Goal: Task Accomplishment & Management: Complete application form

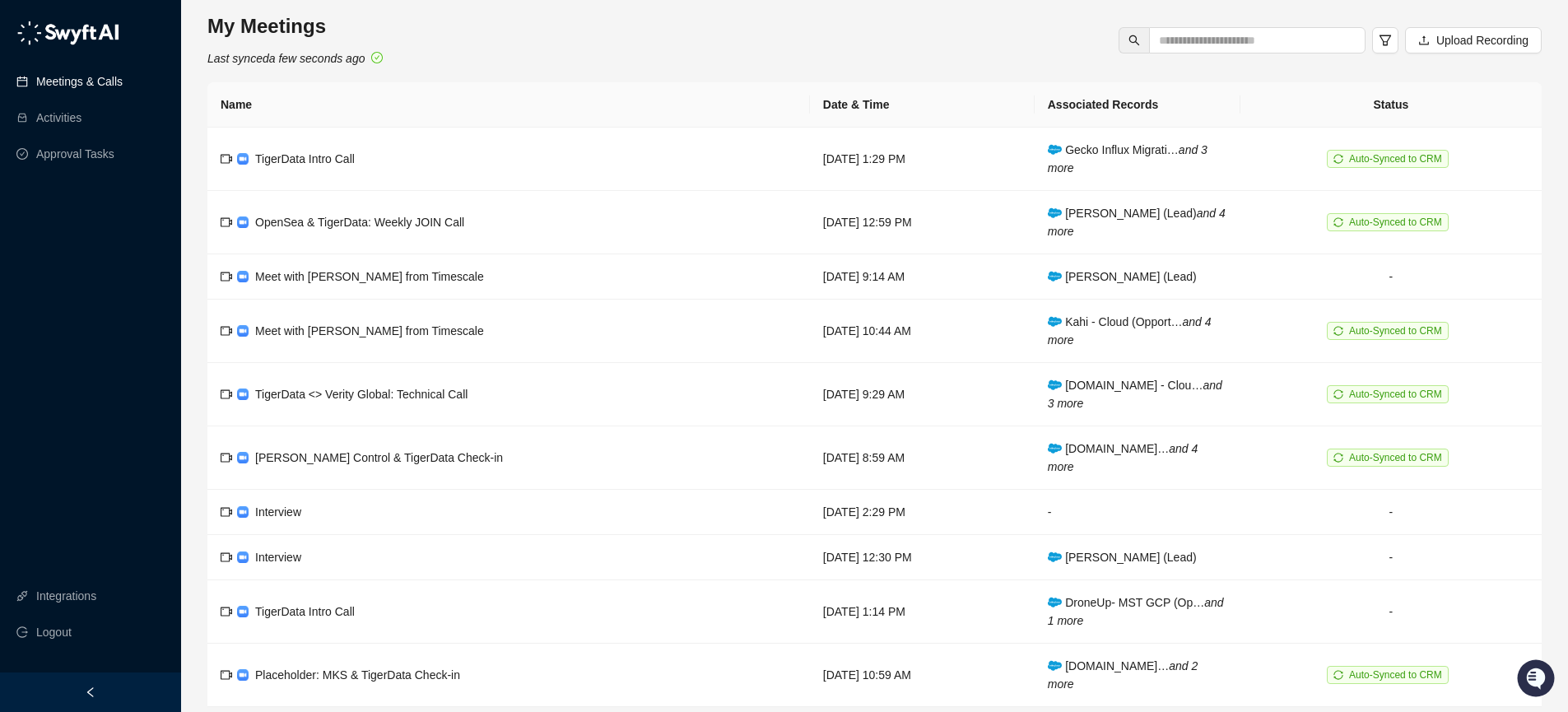
click at [70, 84] on link "Meetings & Calls" at bounding box center [79, 82] width 87 height 33
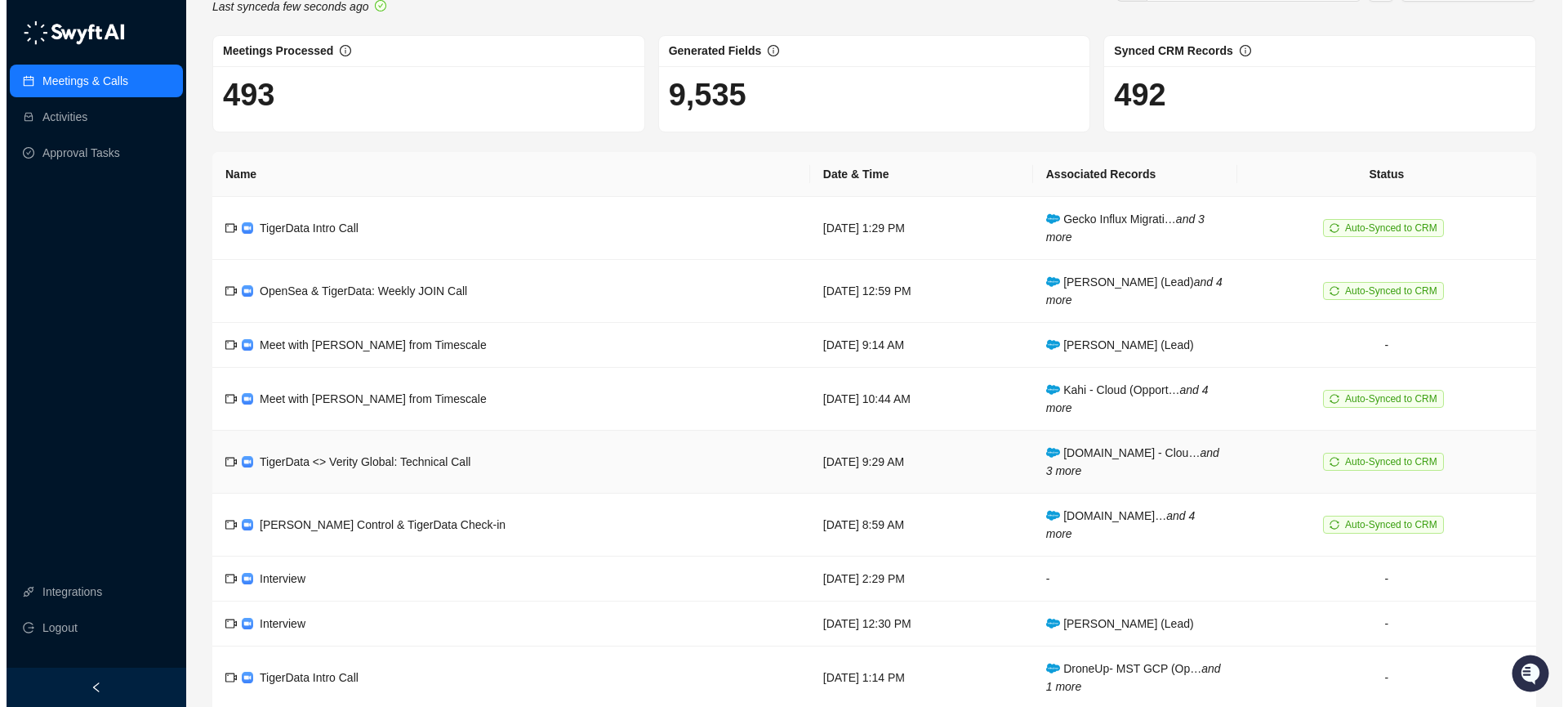
scroll to position [53, 0]
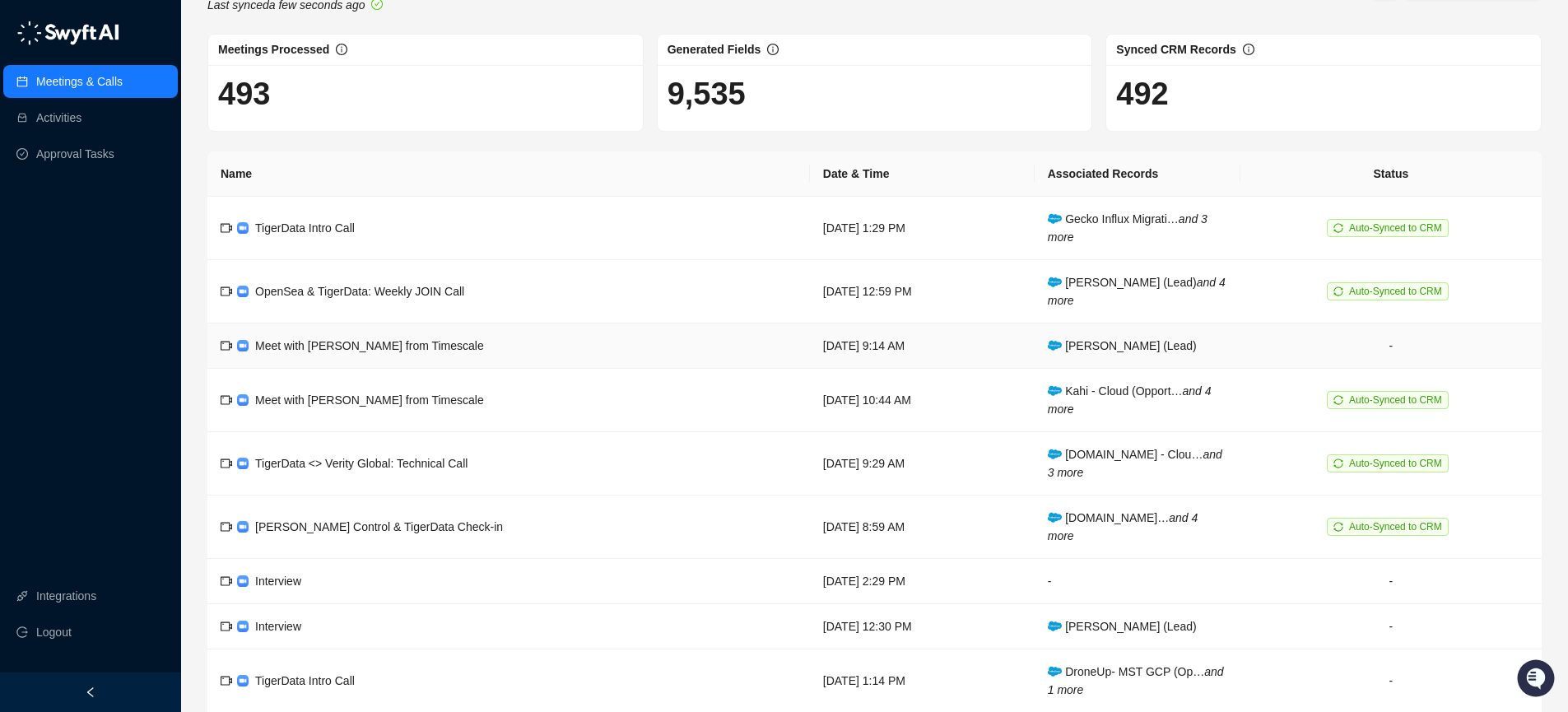
click at [491, 364] on td "Meet with [PERSON_NAME] from Timescale" at bounding box center [508, 345] width 602 height 46
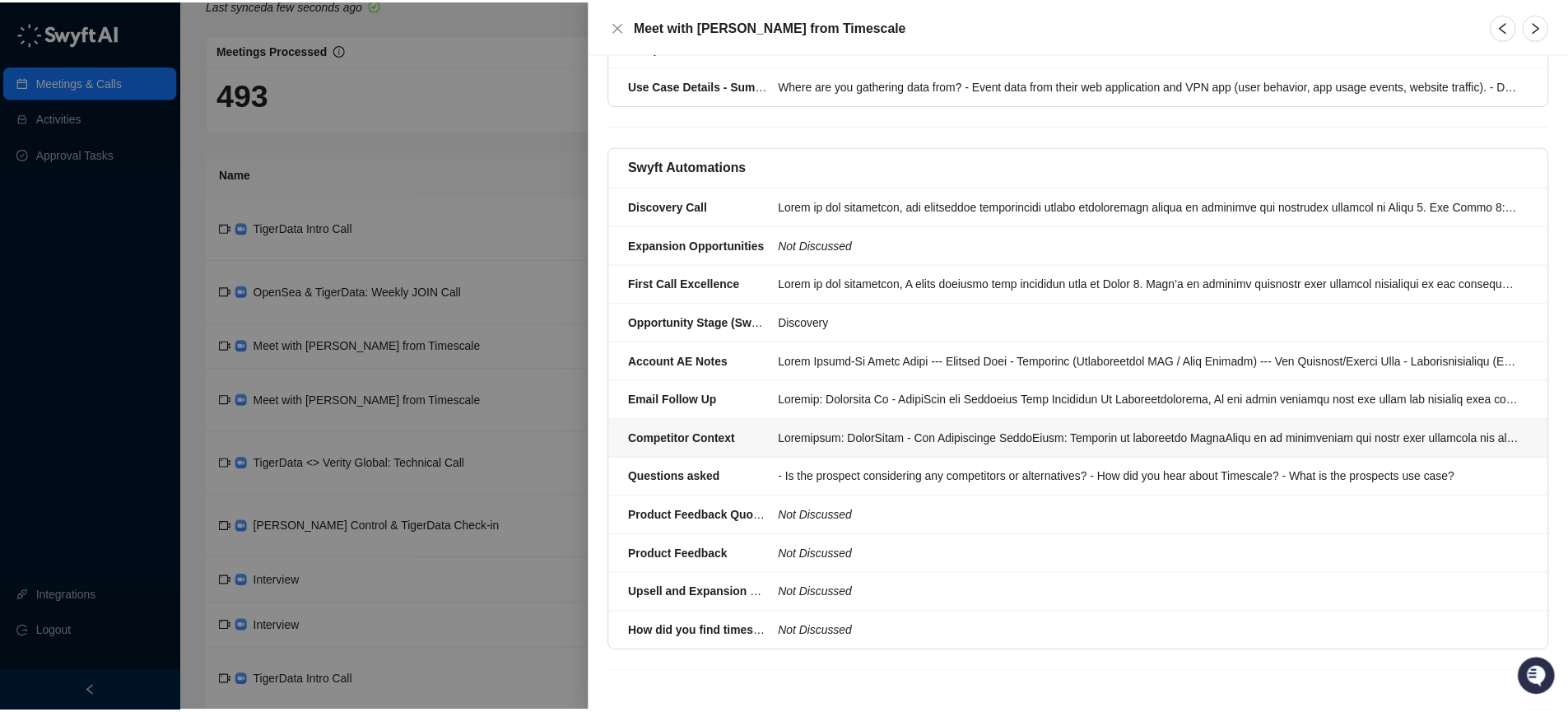
scroll to position [1908, 0]
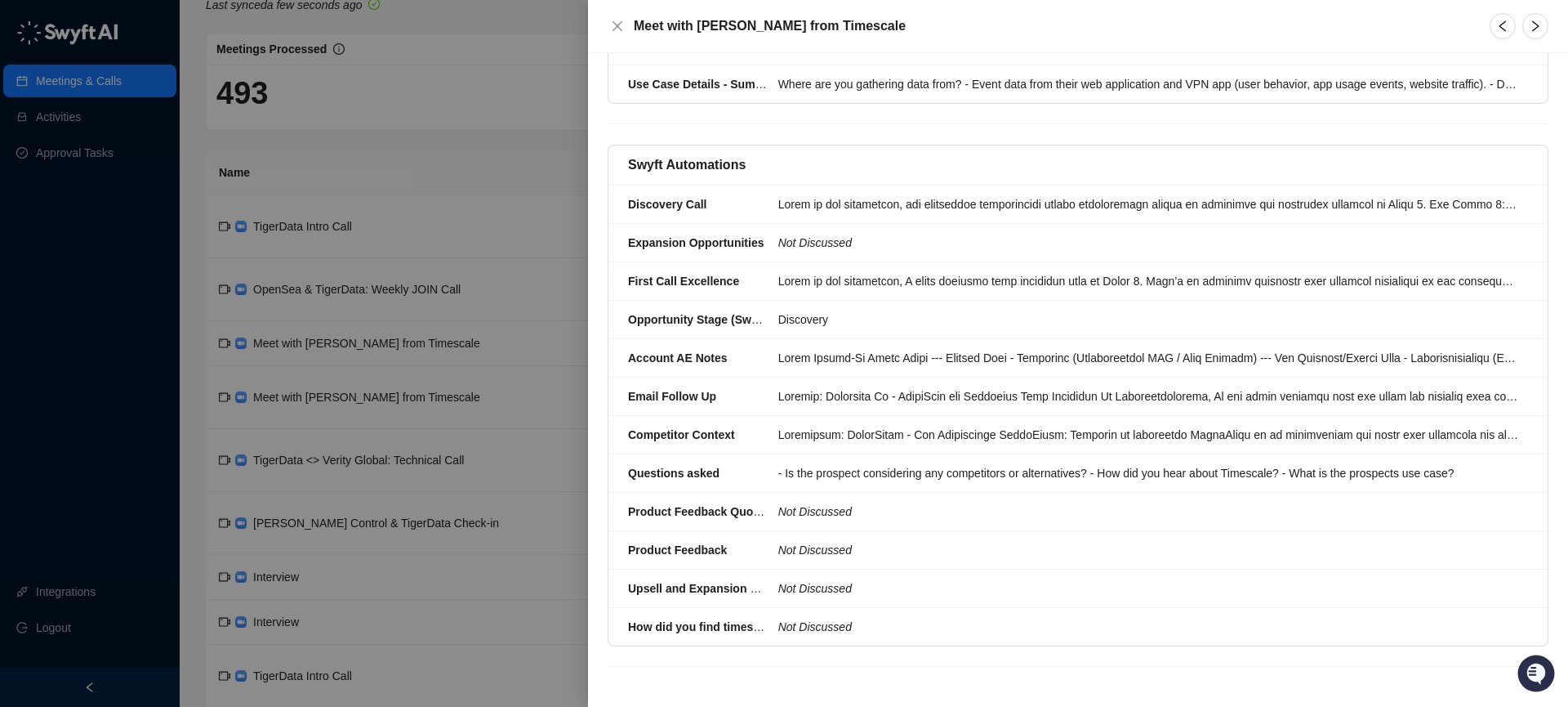
click at [542, 339] on div at bounding box center [784, 354] width 1568 height 707
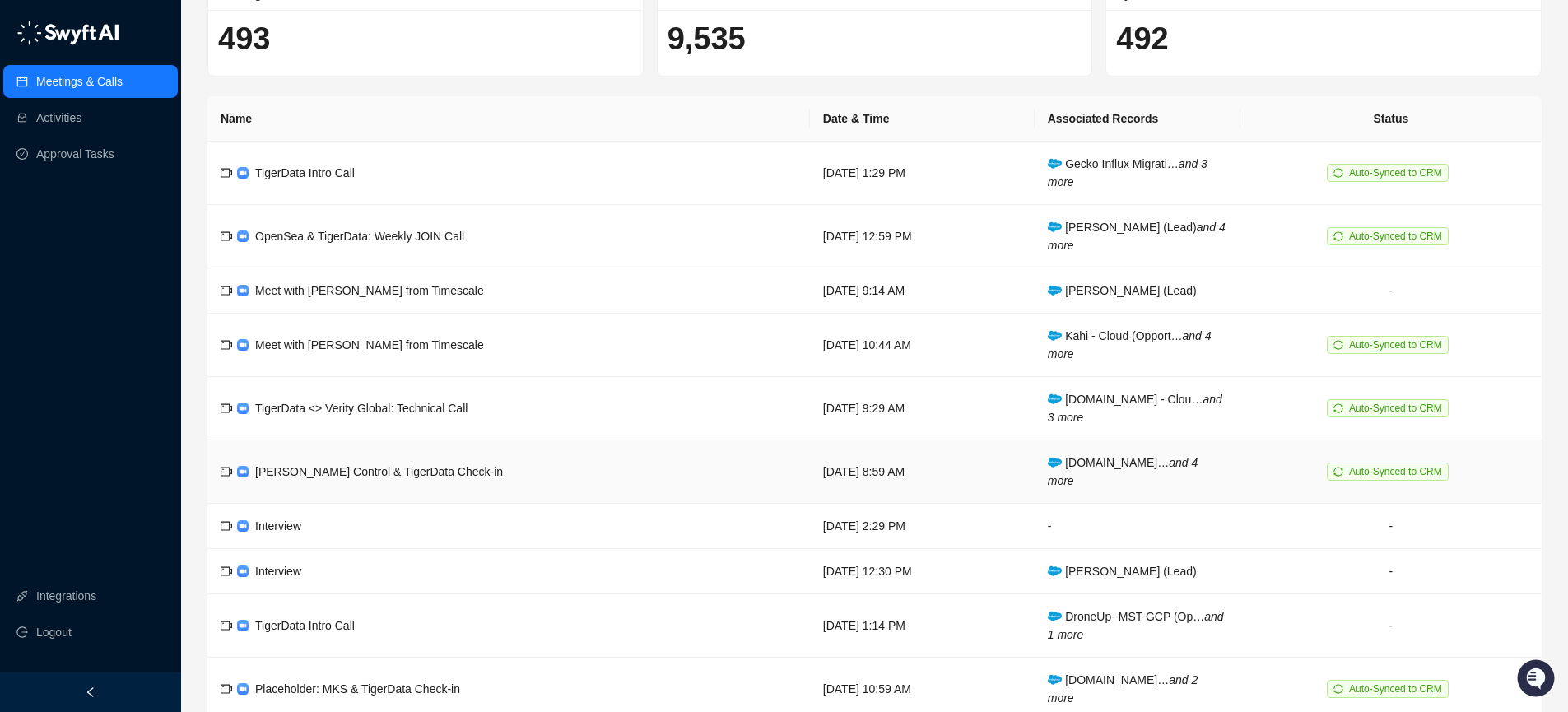
scroll to position [184, 0]
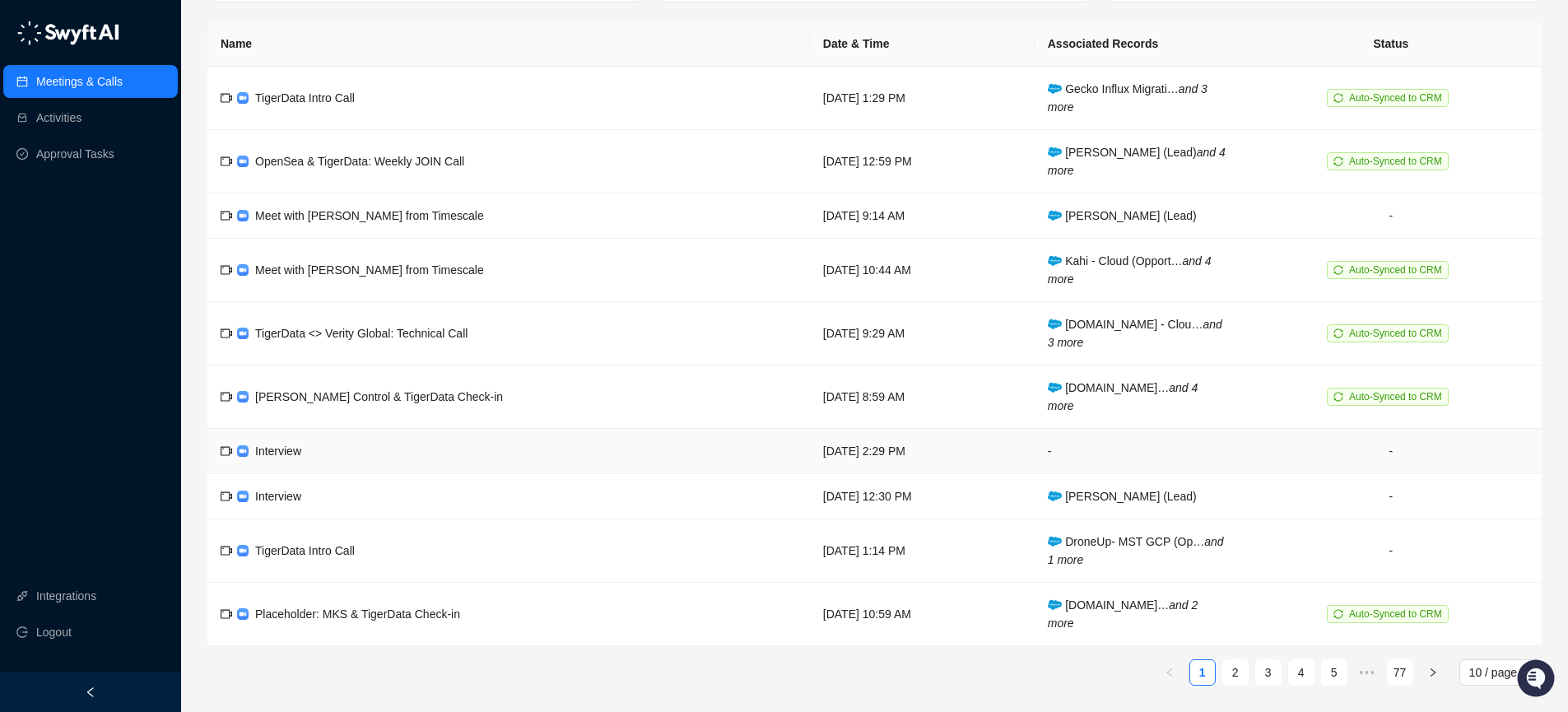
drag, startPoint x: 443, startPoint y: 509, endPoint x: 551, endPoint y: 255, distance: 276.0
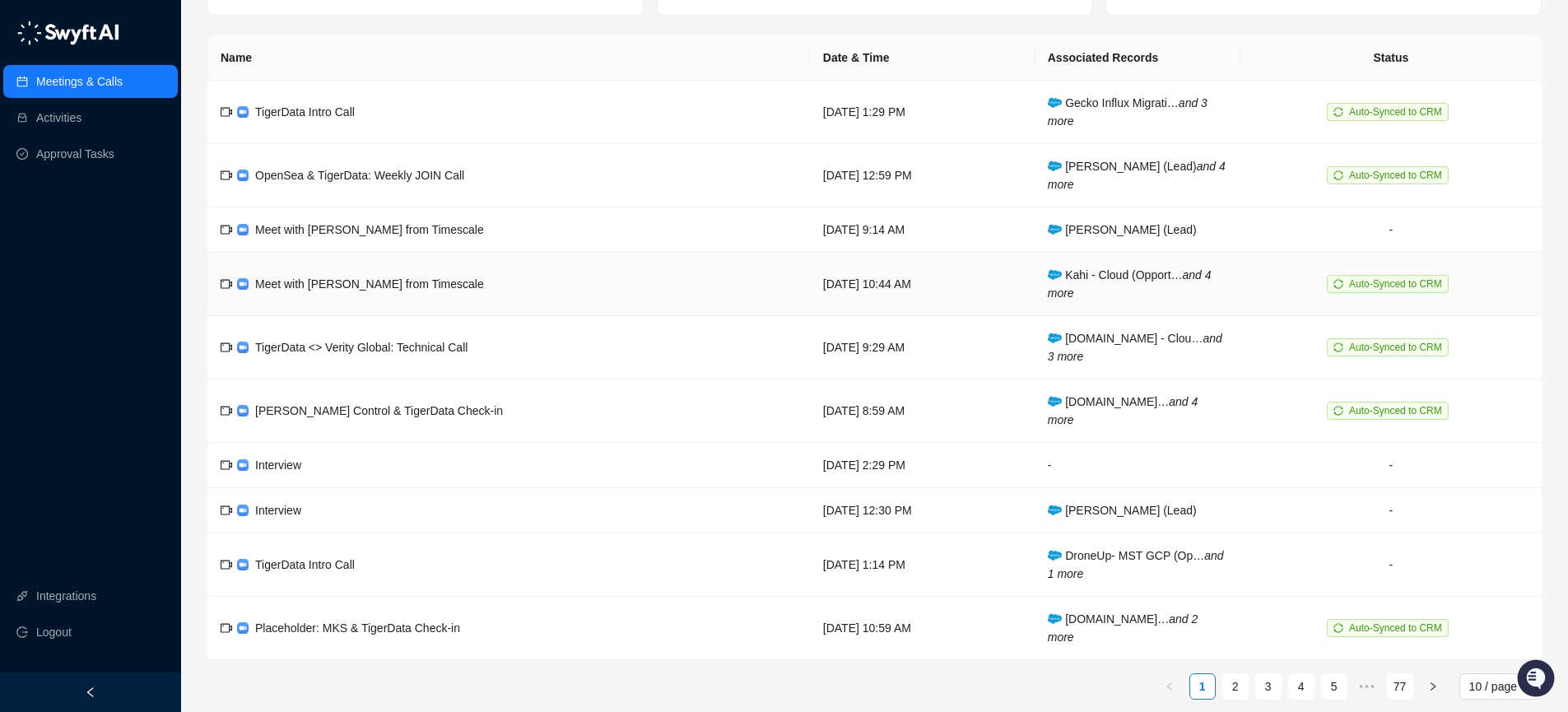
scroll to position [156, 0]
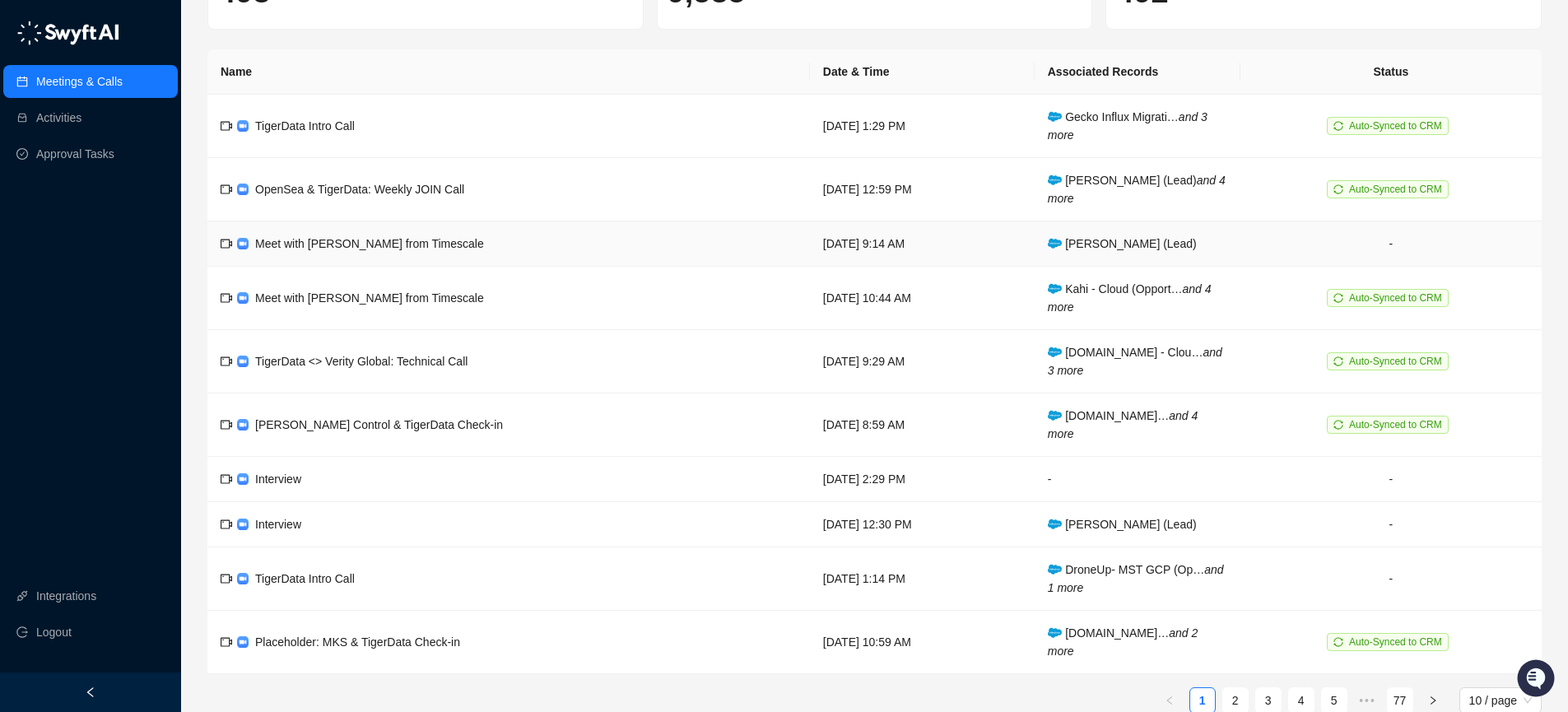
click at [417, 241] on span "Meet with [PERSON_NAME] from Timescale" at bounding box center [369, 244] width 229 height 14
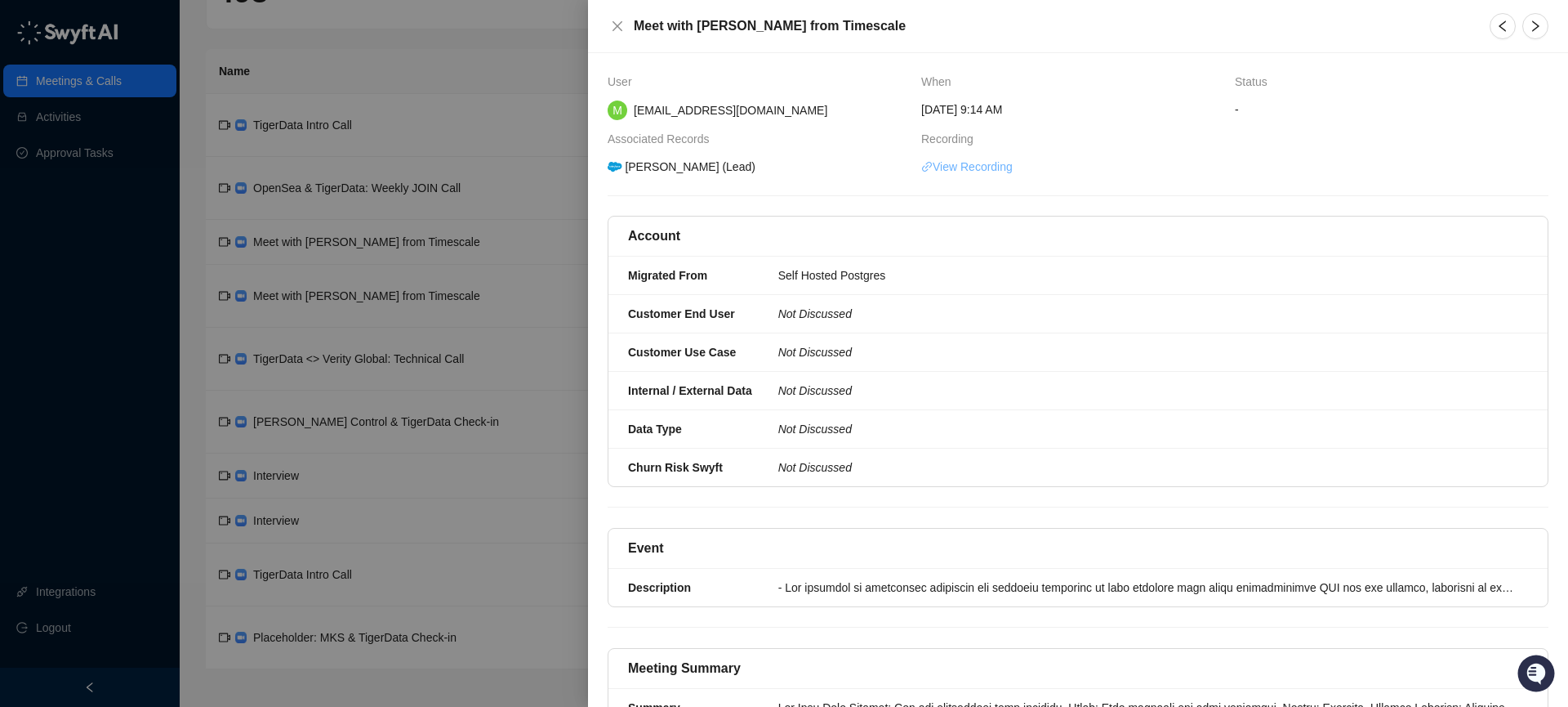
click at [979, 167] on link "View Recording" at bounding box center [966, 166] width 92 height 18
click at [518, 266] on div at bounding box center [784, 354] width 1568 height 707
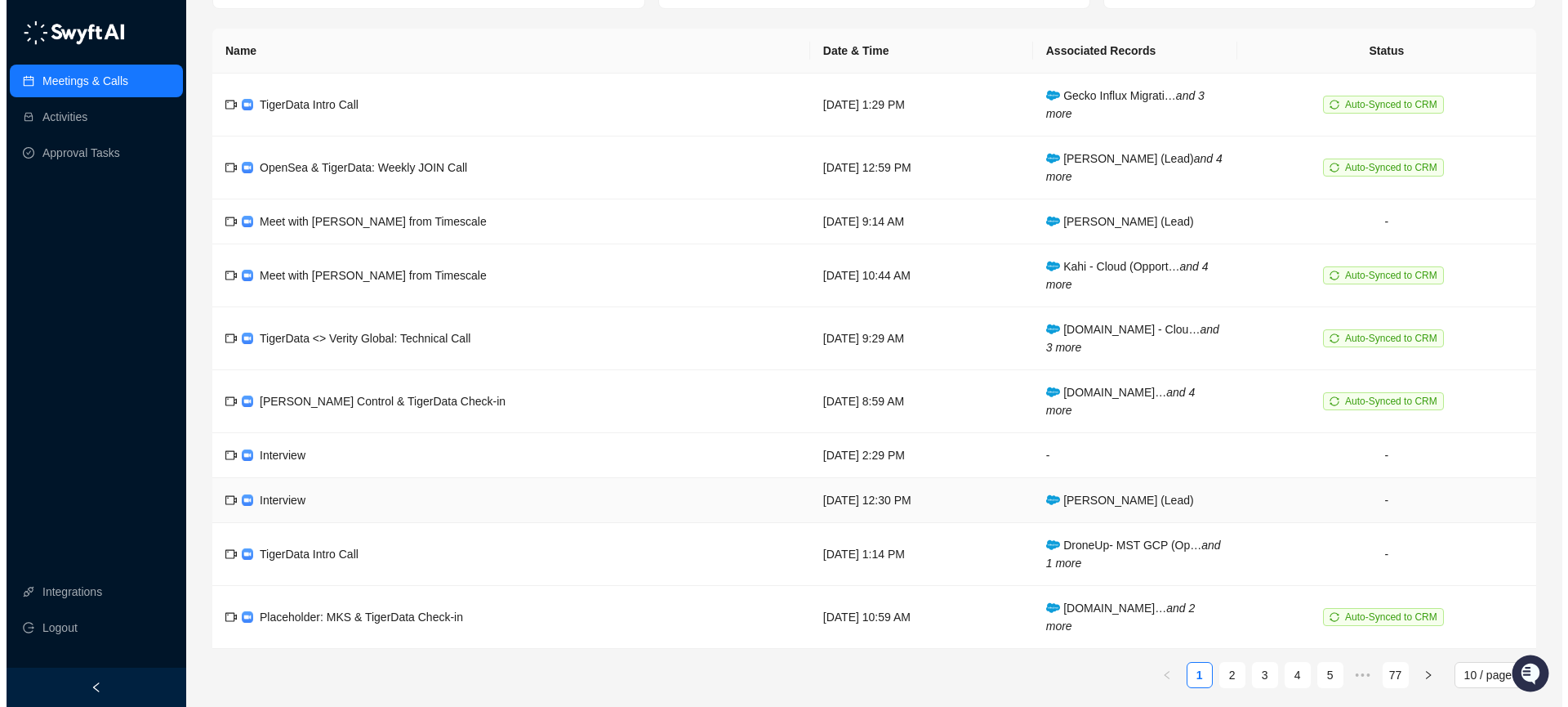
scroll to position [183, 0]
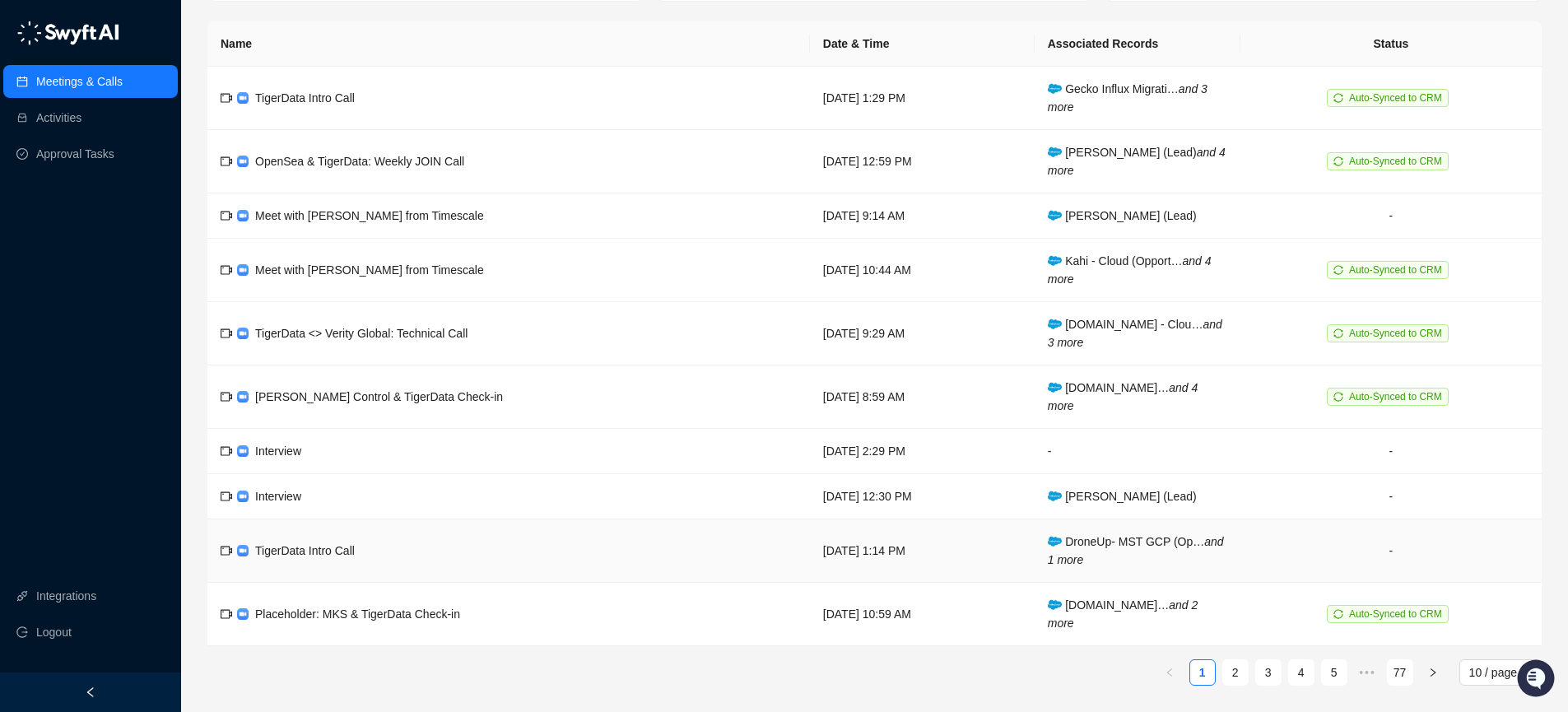
click at [484, 548] on td "TigerData Intro Call" at bounding box center [508, 551] width 602 height 63
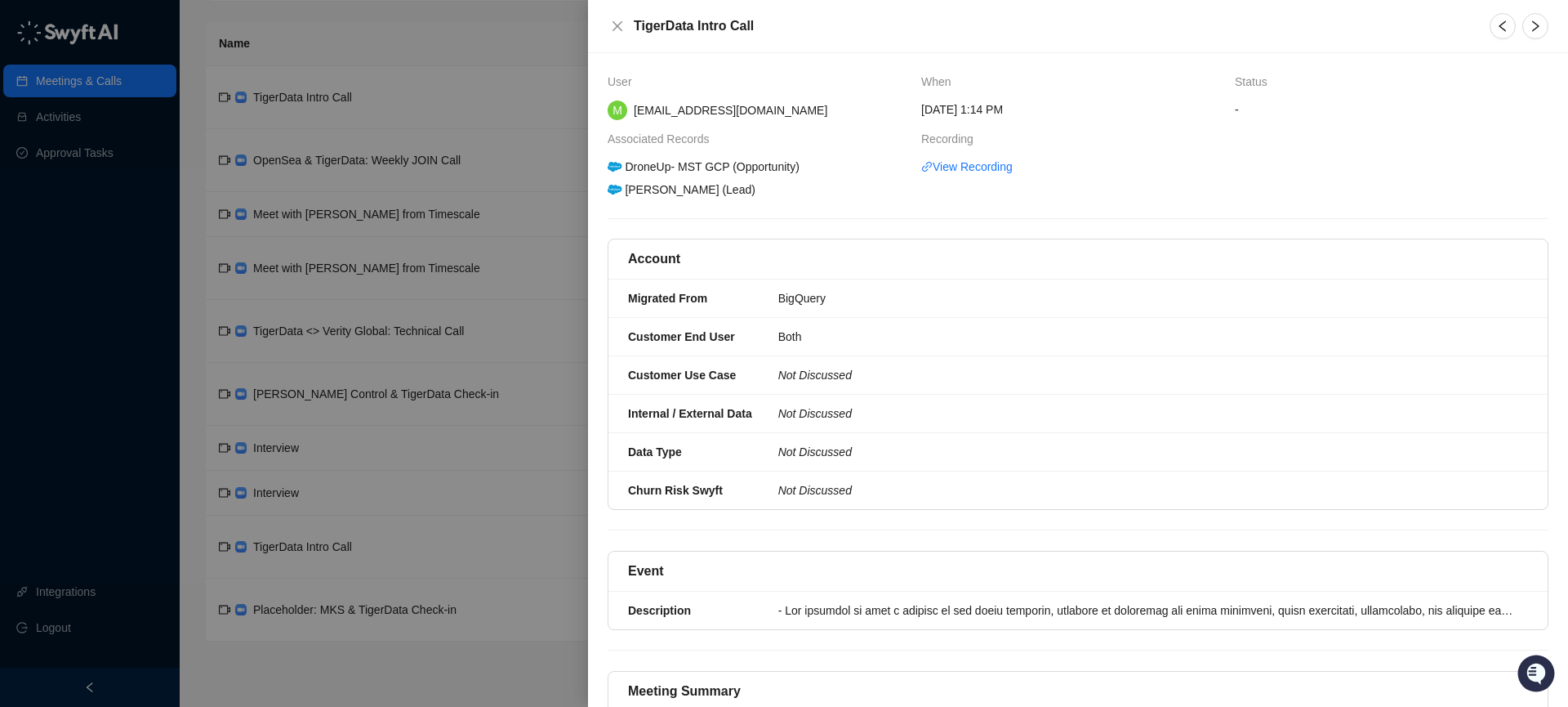
drag, startPoint x: 325, startPoint y: 525, endPoint x: 319, endPoint y: 544, distance: 19.9
click at [323, 526] on div at bounding box center [784, 354] width 1568 height 707
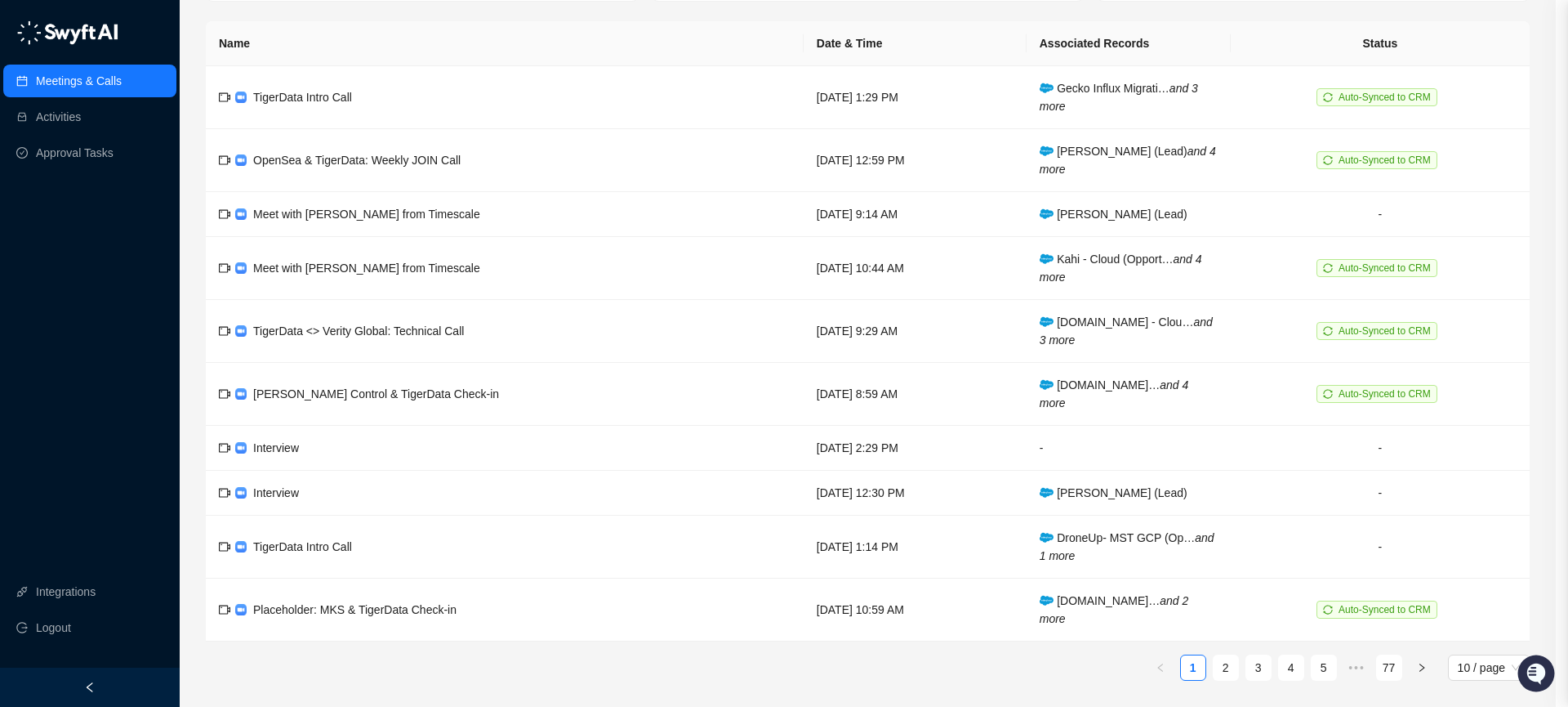
click at [310, 558] on div at bounding box center [784, 354] width 1568 height 707
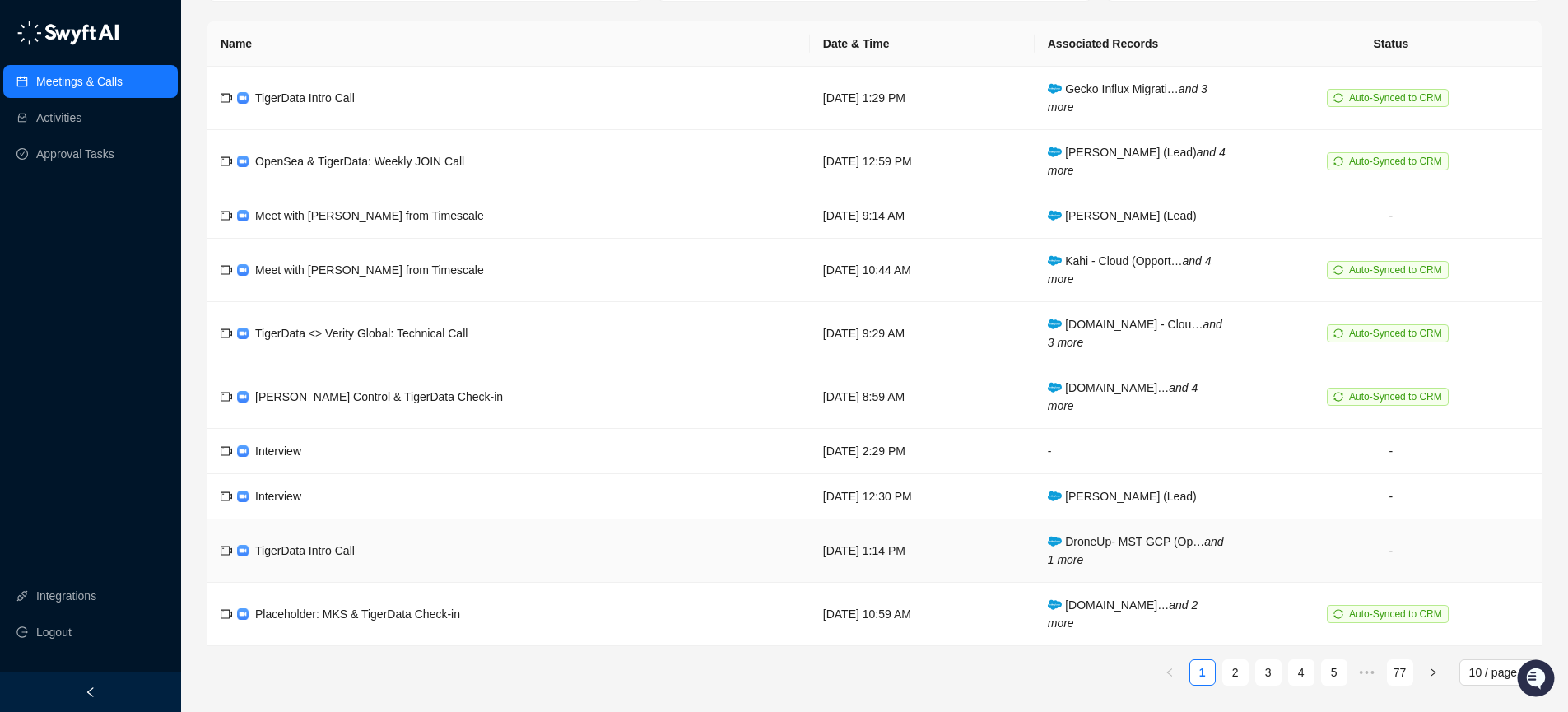
click at [312, 554] on span "TigerData Intro Call" at bounding box center [305, 551] width 99 height 14
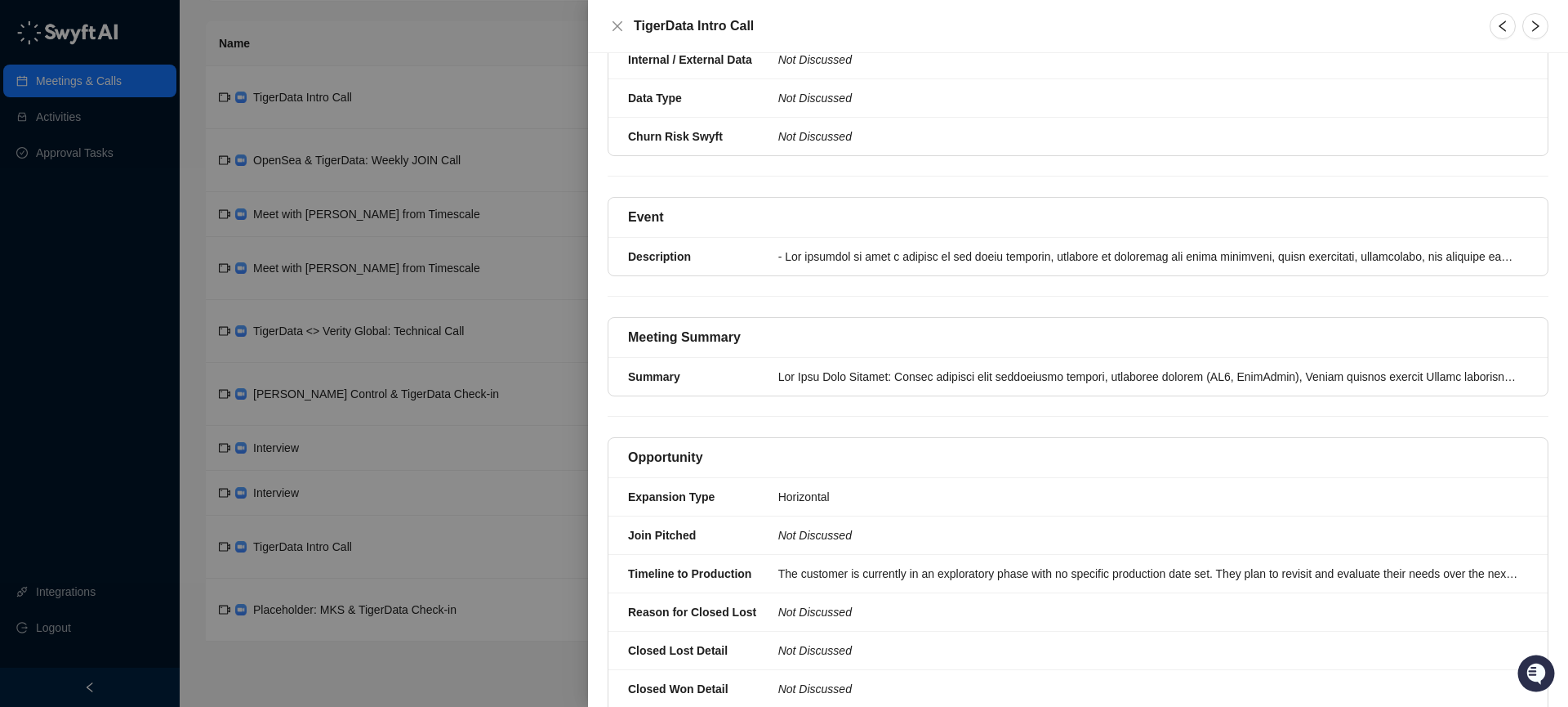
scroll to position [232, 0]
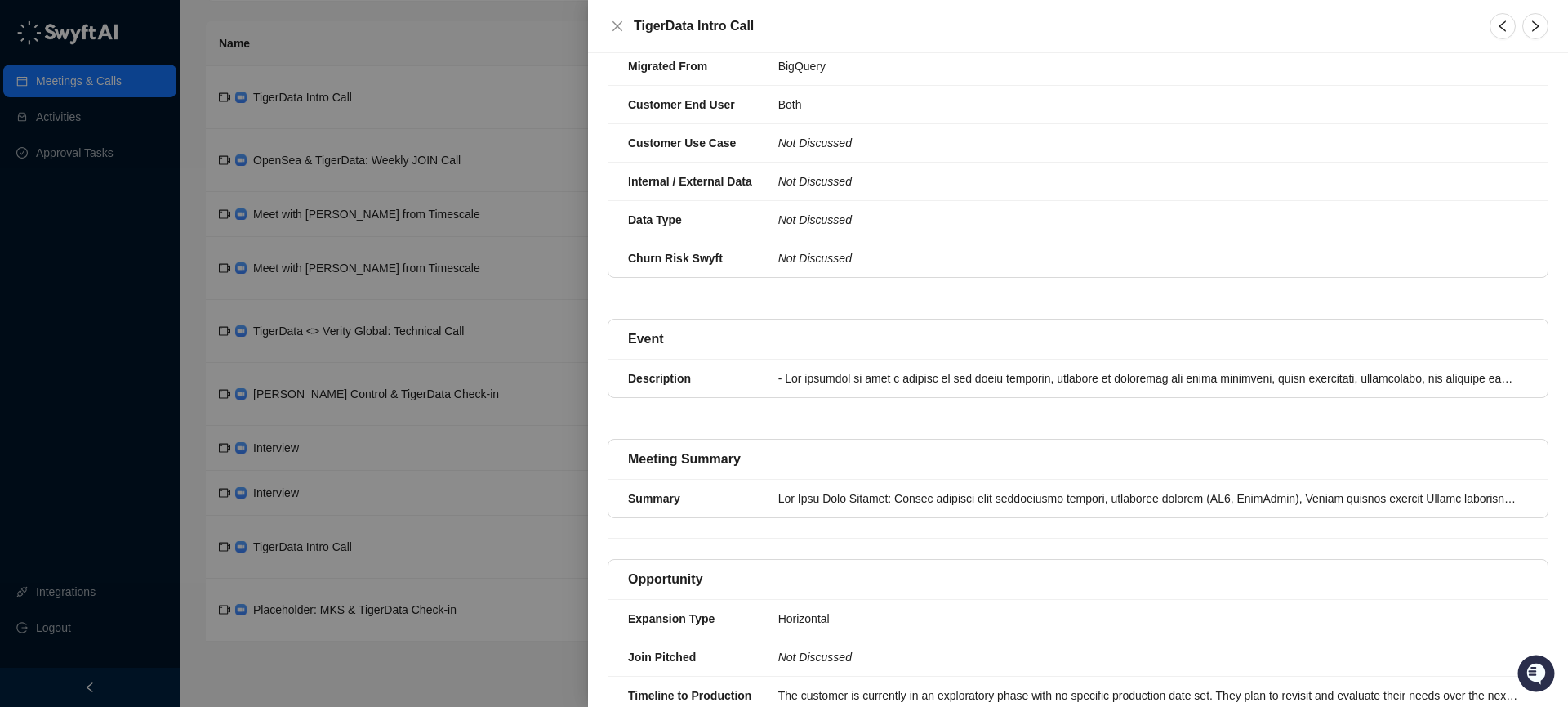
click at [428, 554] on div at bounding box center [784, 354] width 1568 height 707
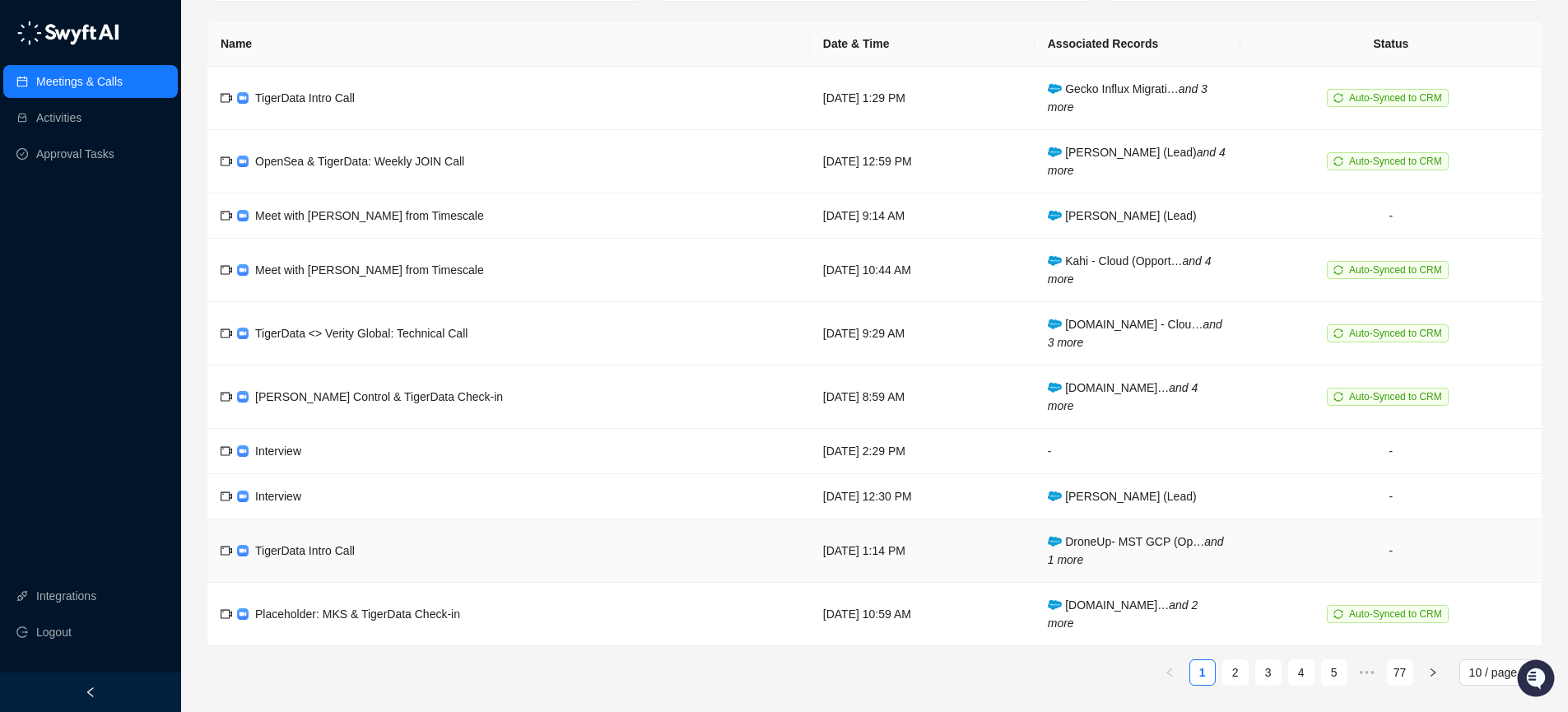
click at [1156, 552] on td "DroneUp- MST GCP (Op… and 1 more" at bounding box center [1137, 551] width 205 height 63
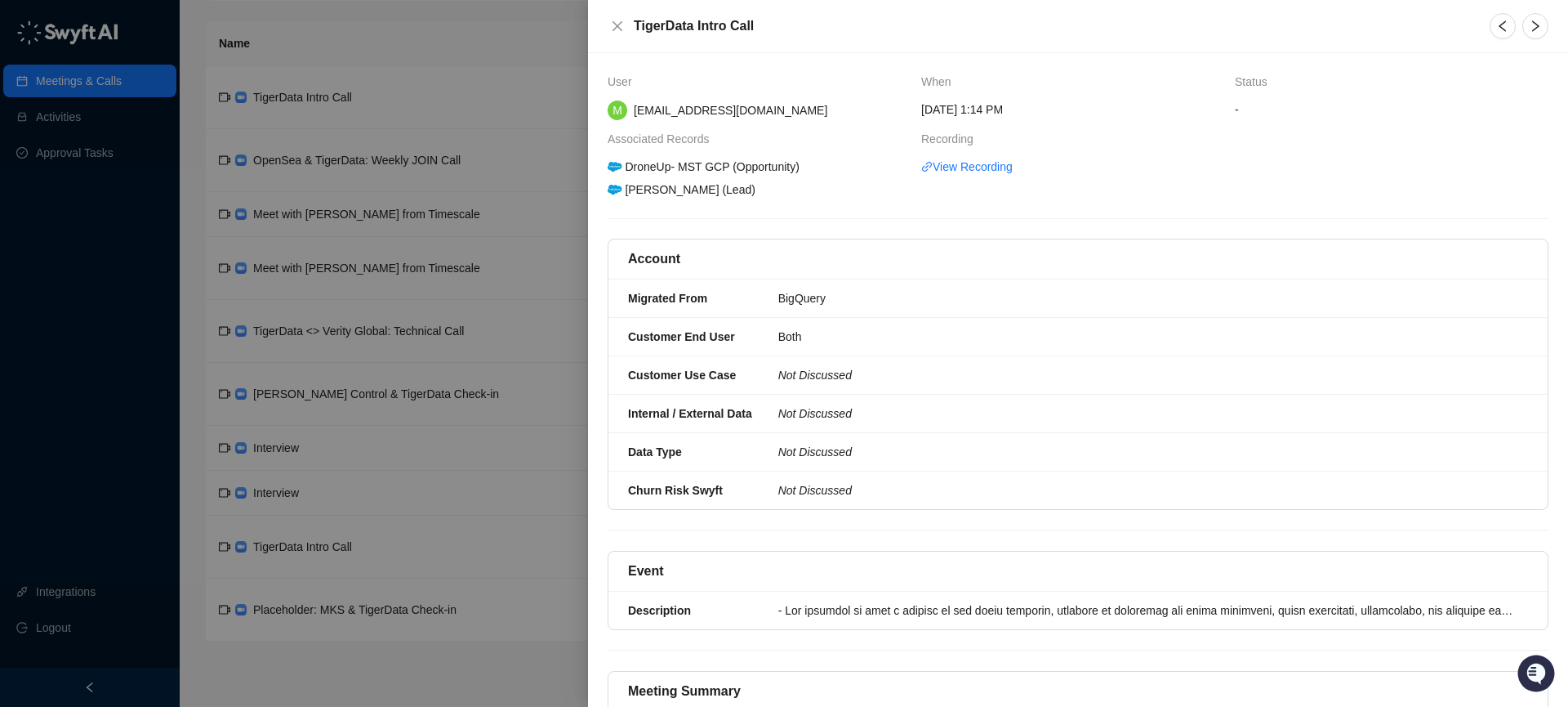
click at [713, 23] on h5 "TigerData Intro Call" at bounding box center [1051, 26] width 836 height 19
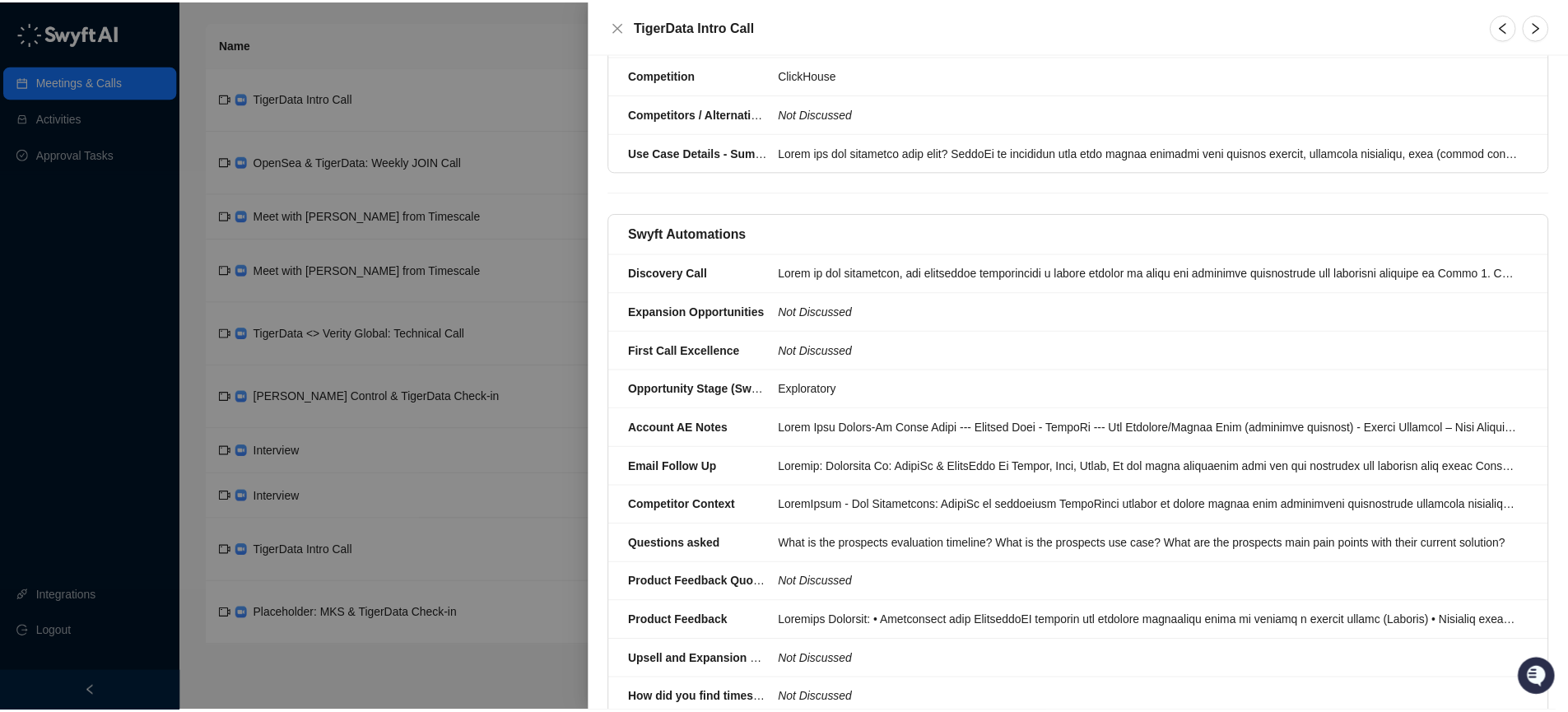
scroll to position [1932, 0]
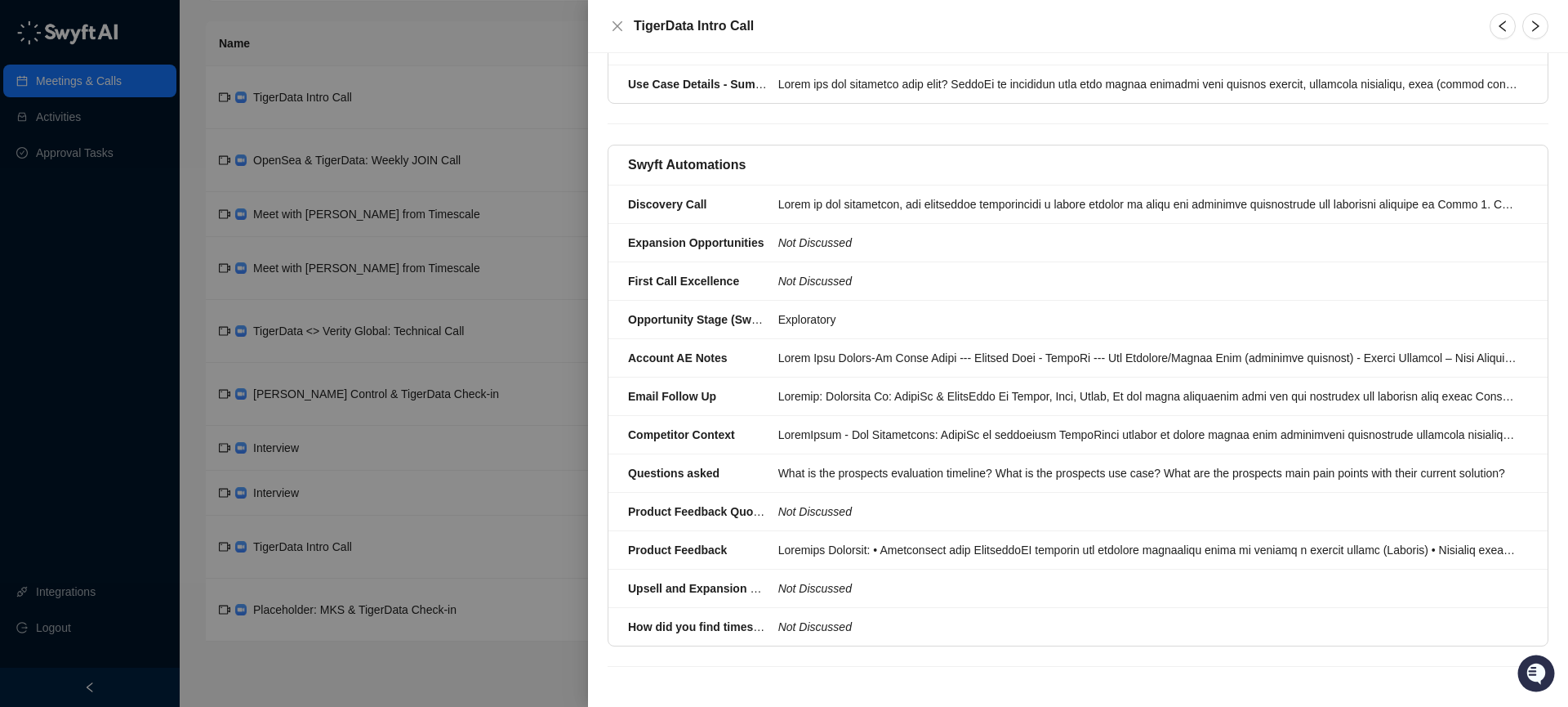
click at [432, 491] on div at bounding box center [784, 354] width 1568 height 707
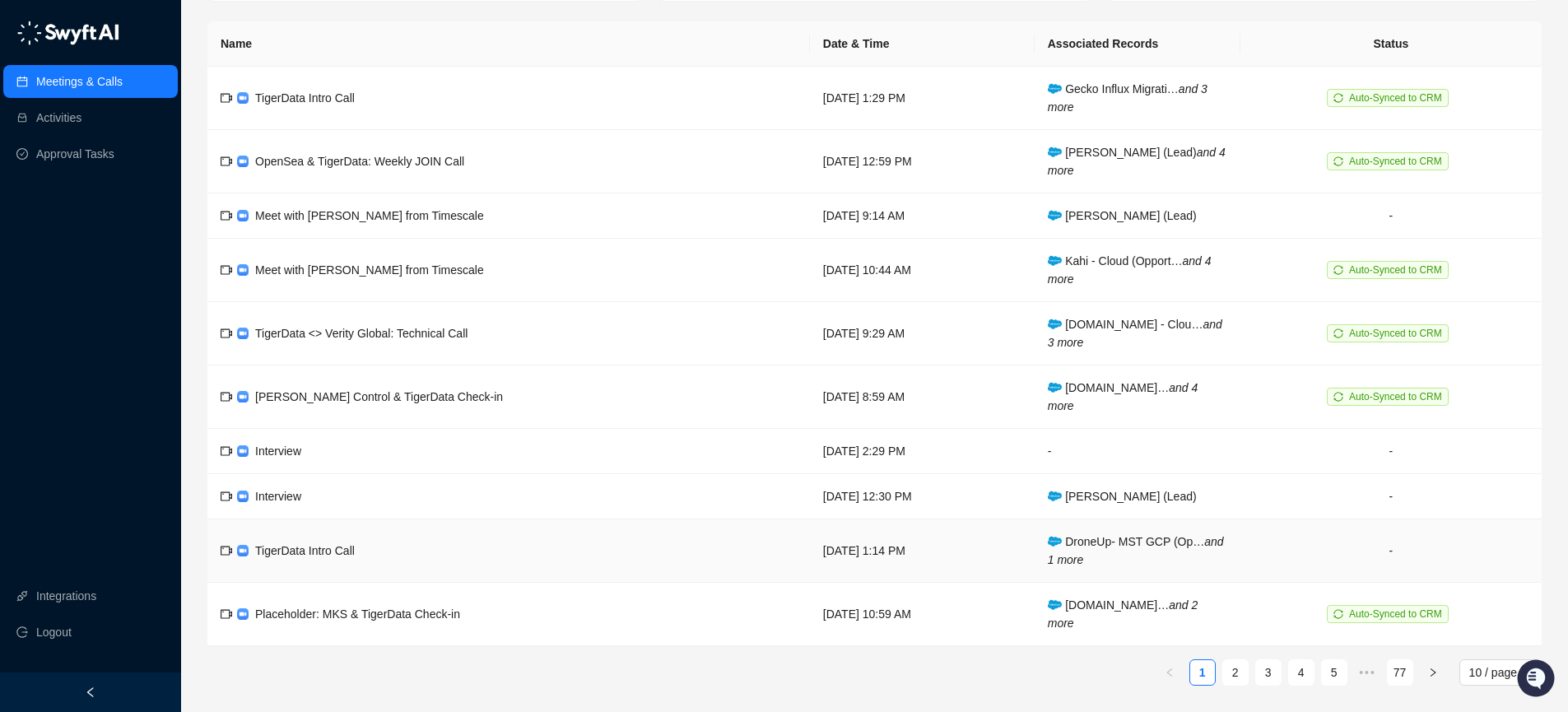
click at [265, 551] on span "TigerData Intro Call" at bounding box center [305, 551] width 99 height 14
drag, startPoint x: 265, startPoint y: 551, endPoint x: 245, endPoint y: 551, distance: 20.0
click at [264, 551] on span "TigerData Intro Call" at bounding box center [305, 551] width 99 height 14
click at [244, 551] on img at bounding box center [243, 551] width 12 height 12
click at [280, 553] on span "TigerData Intro Call" at bounding box center [305, 551] width 99 height 14
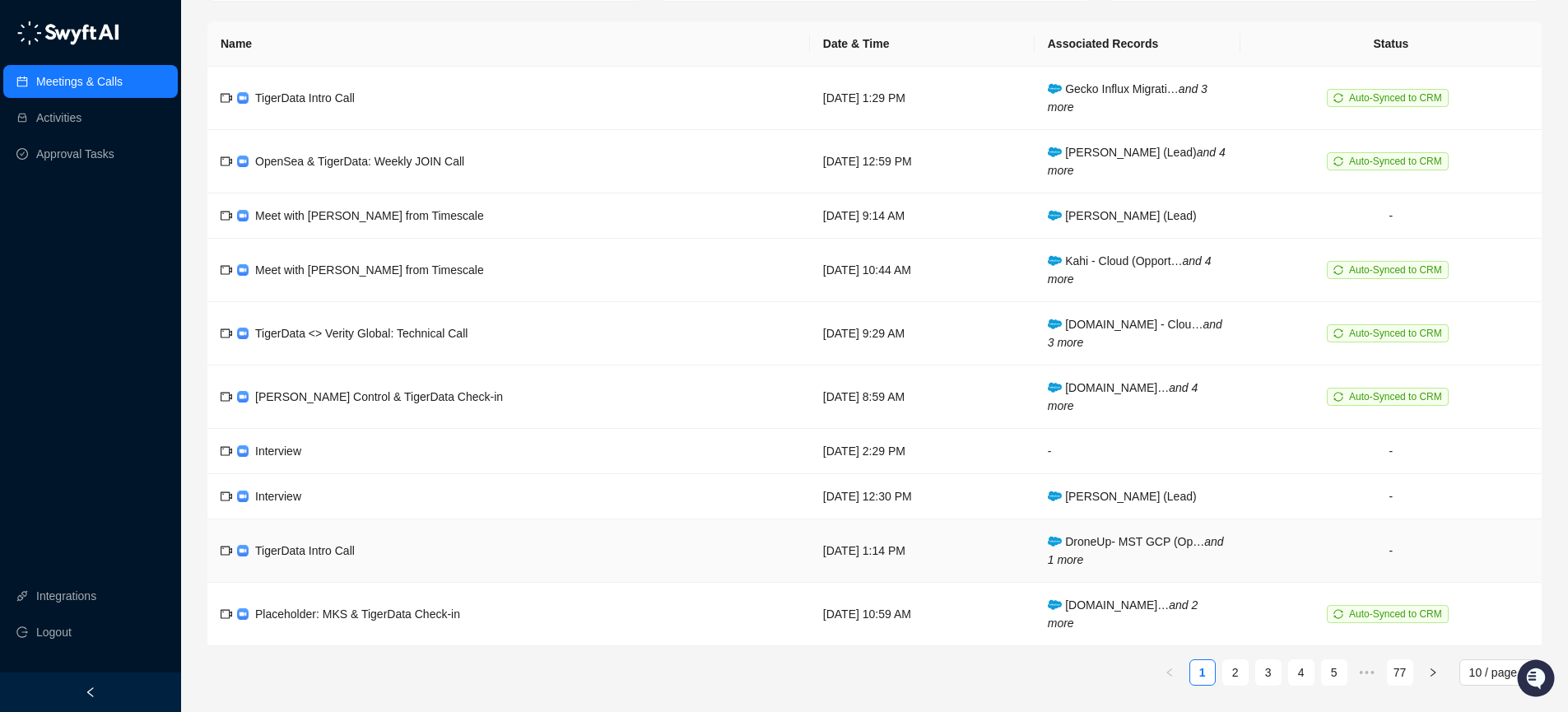
click at [280, 553] on span "TigerData Intro Call" at bounding box center [305, 551] width 99 height 14
click at [225, 549] on icon "video-camera" at bounding box center [227, 551] width 12 height 12
click at [481, 537] on td "TigerData Intro Call" at bounding box center [508, 551] width 602 height 63
click at [347, 548] on span "TigerData Intro Call" at bounding box center [305, 551] width 99 height 14
click at [563, 552] on td "TigerData Intro Call" at bounding box center [508, 551] width 602 height 63
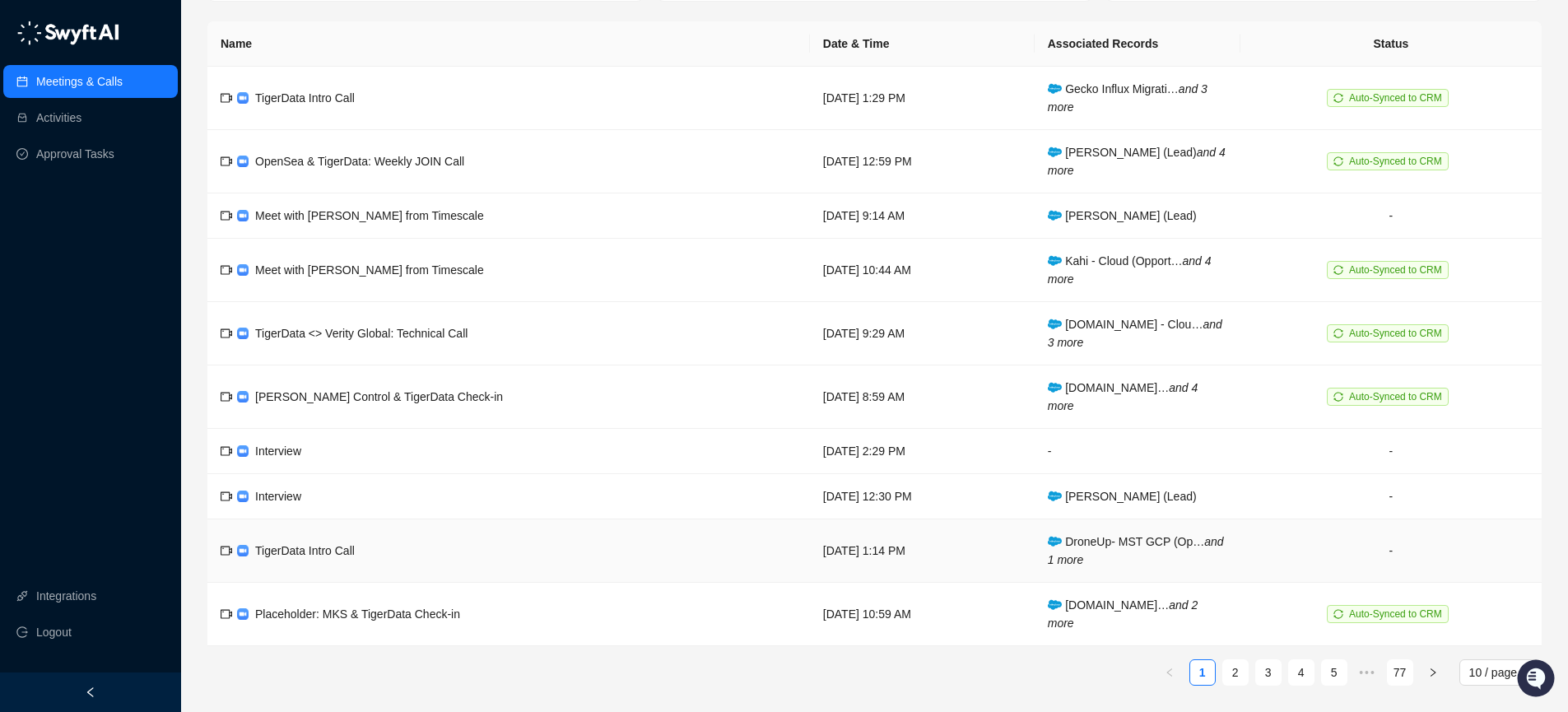
click at [541, 549] on td "TigerData Intro Call" at bounding box center [508, 551] width 602 height 63
click at [972, 526] on td "[DATE] 1:14 PM" at bounding box center [922, 551] width 225 height 63
click at [428, 359] on td "TigerData <> Verity Global: Technical Call" at bounding box center [508, 333] width 602 height 63
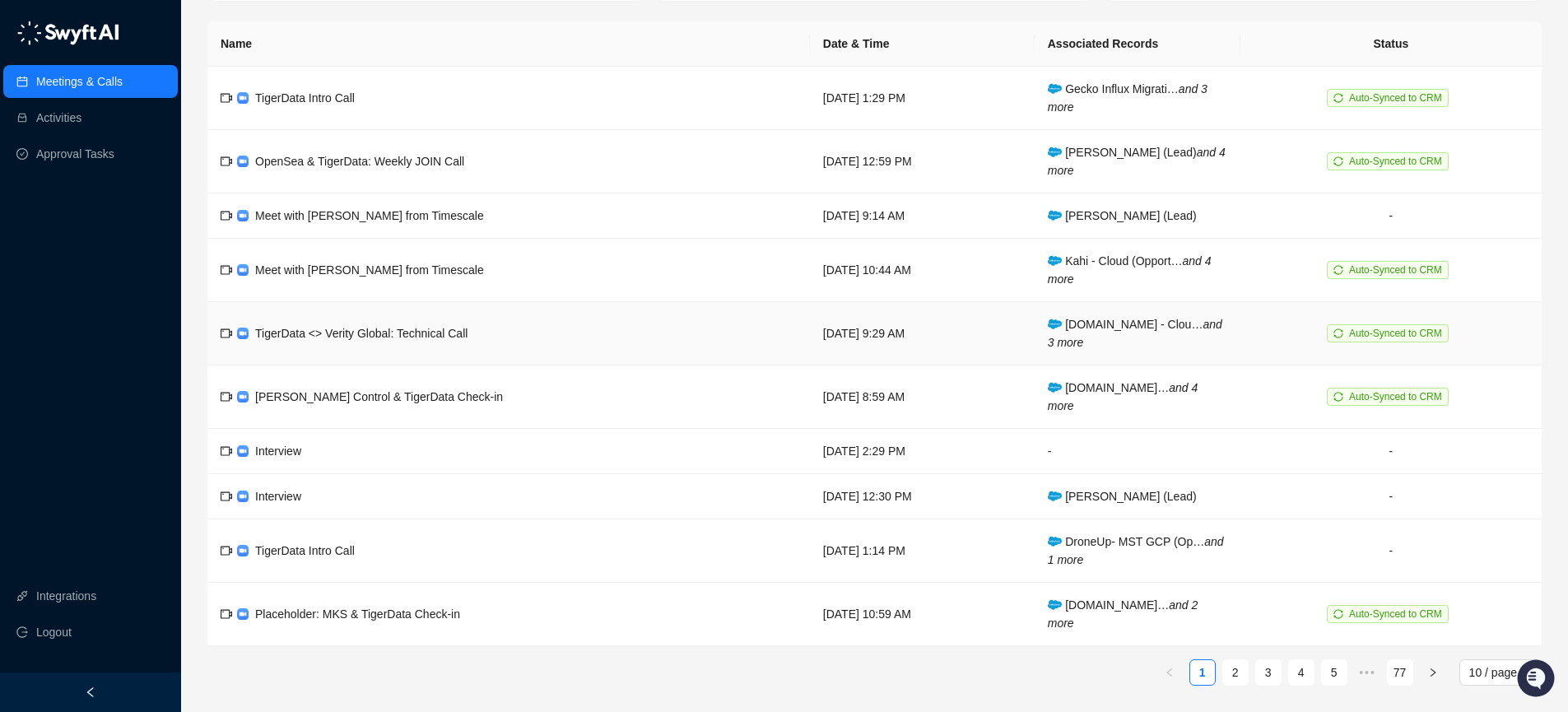
click at [422, 324] on div "TigerData <> Verity Global: Technical Call" at bounding box center [361, 333] width 212 height 18
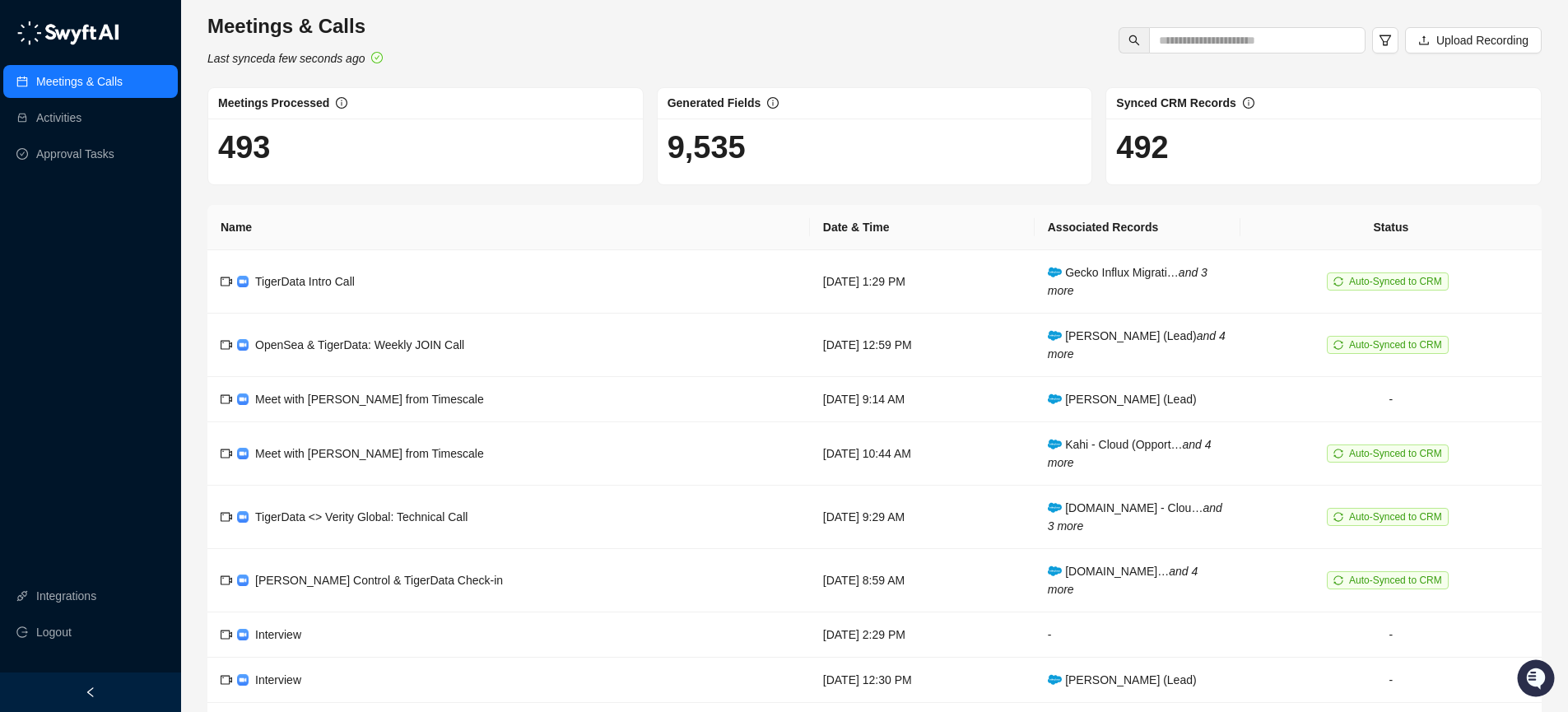
click at [414, 186] on div "Meetings & Calls Last synced a few seconds ago Upload Recording Meetings Proces…" at bounding box center [874, 447] width 1334 height 869
click at [123, 85] on link "Meetings & Calls" at bounding box center [79, 82] width 87 height 33
click at [82, 111] on link "Activities" at bounding box center [58, 118] width 46 height 33
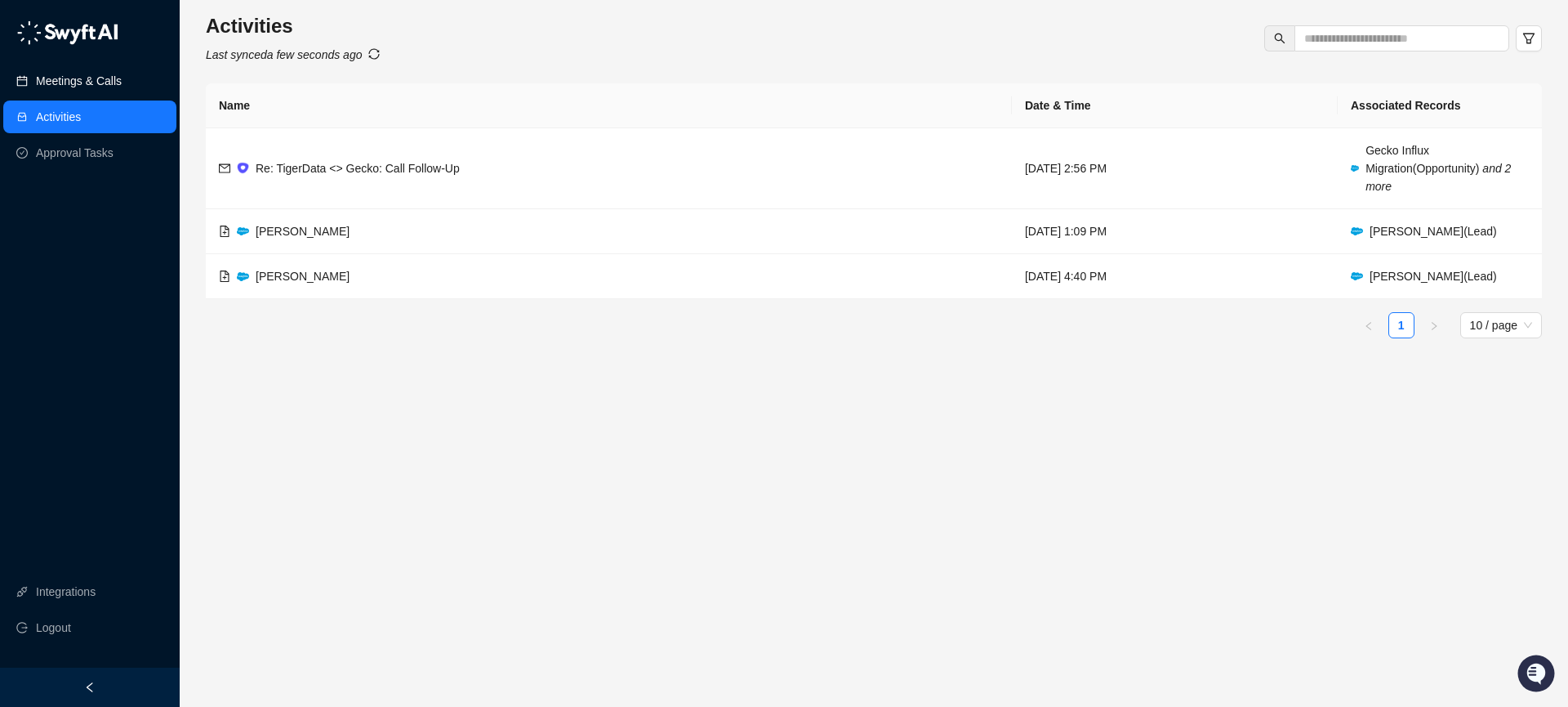
click at [111, 87] on link "Meetings & Calls" at bounding box center [78, 81] width 86 height 33
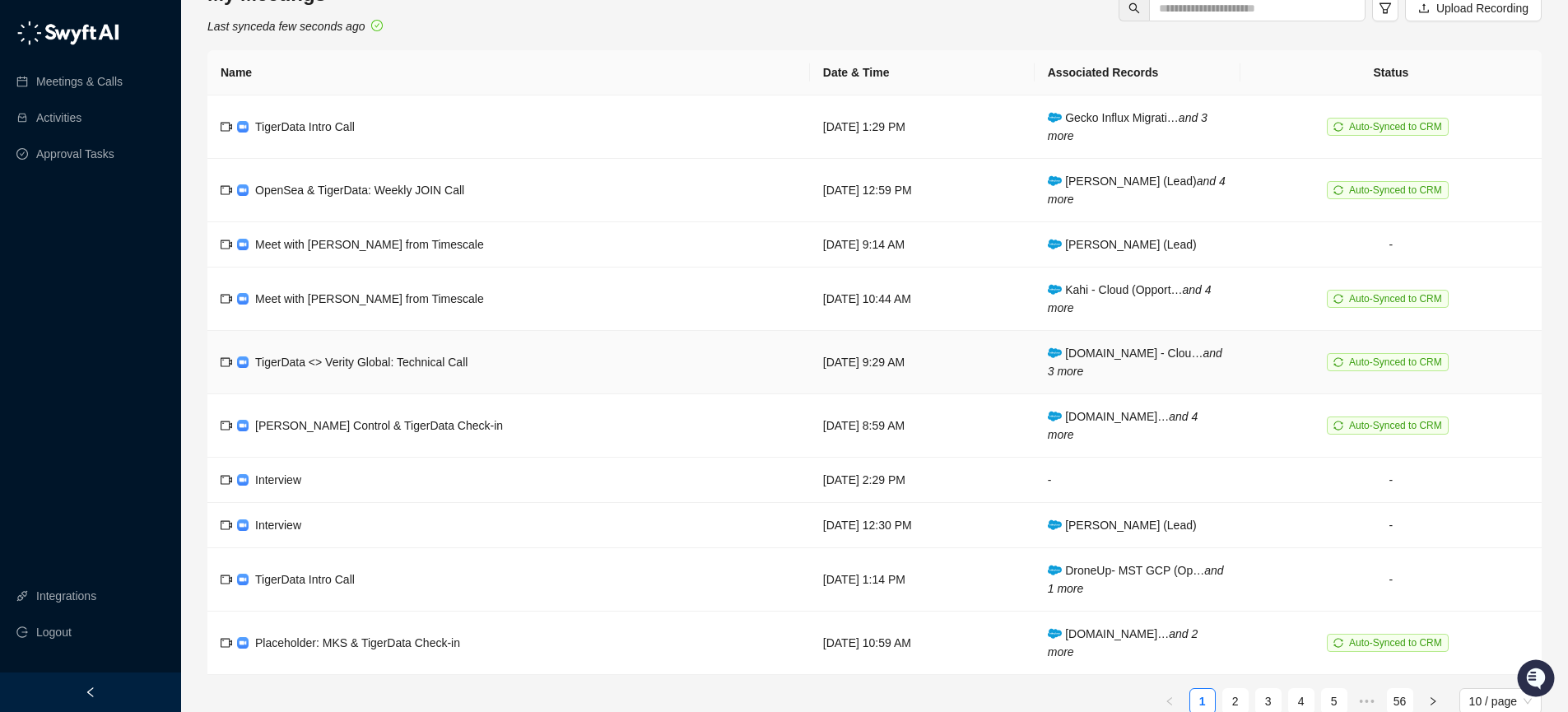
scroll to position [61, 0]
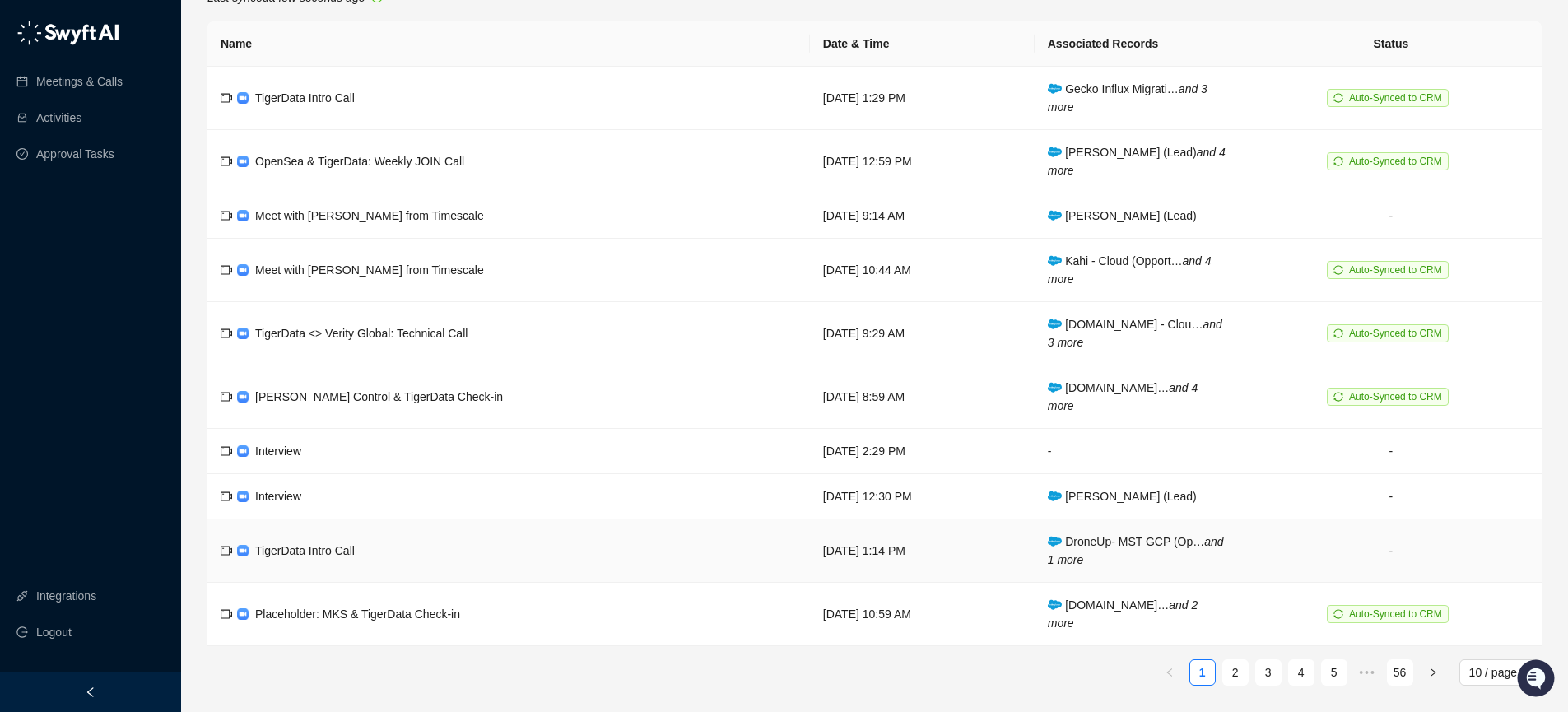
click at [405, 552] on td "TigerData Intro Call" at bounding box center [508, 551] width 602 height 63
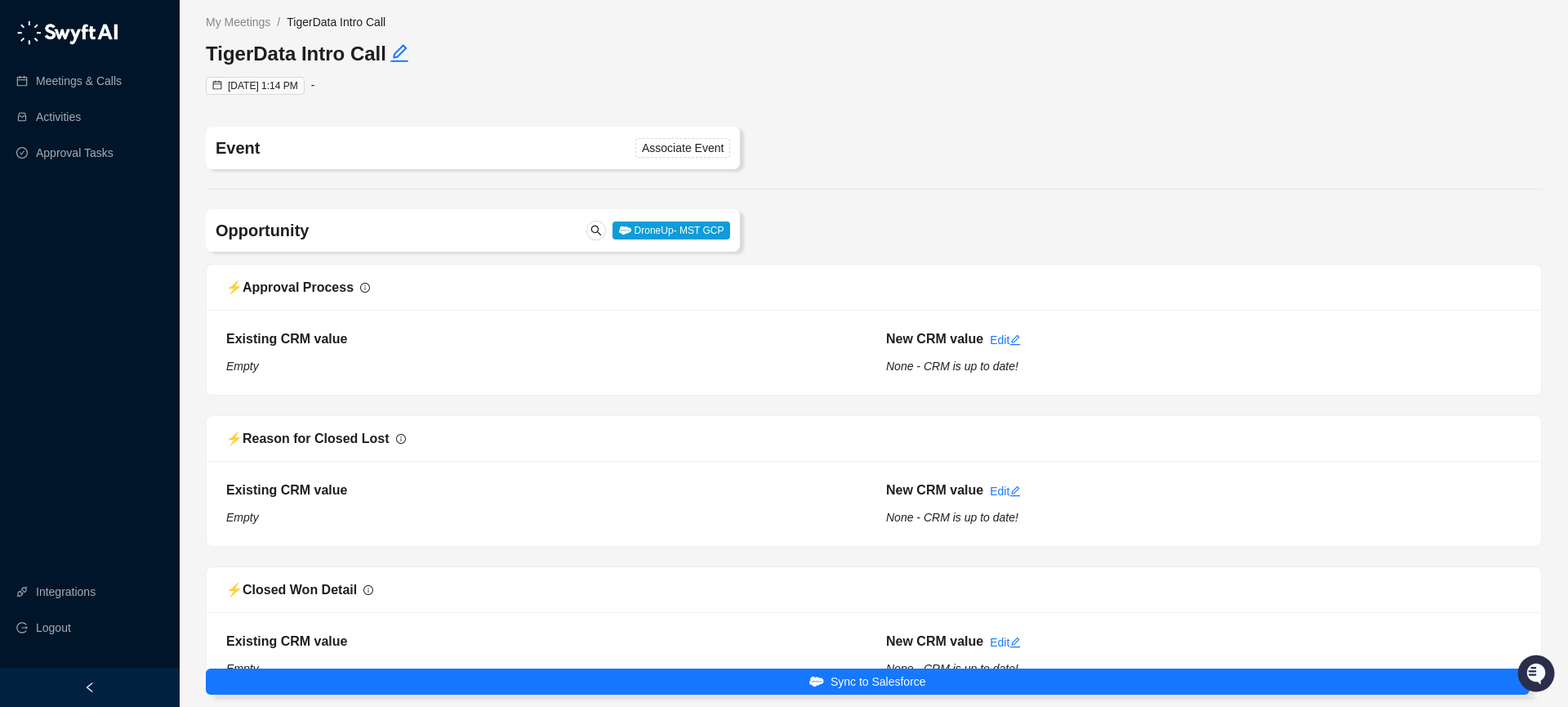
type input "**********"
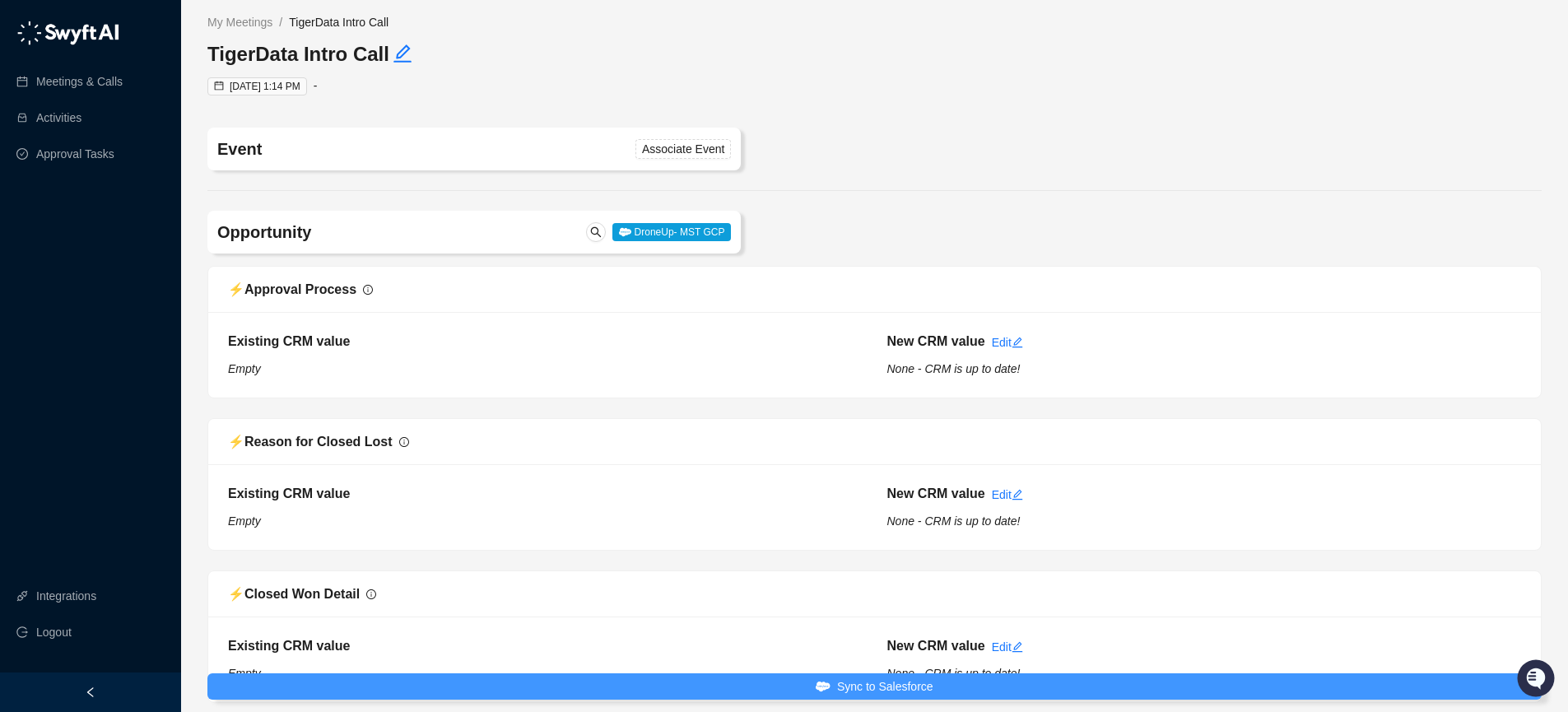
click at [897, 686] on span "Sync to Salesforce" at bounding box center [885, 686] width 96 height 18
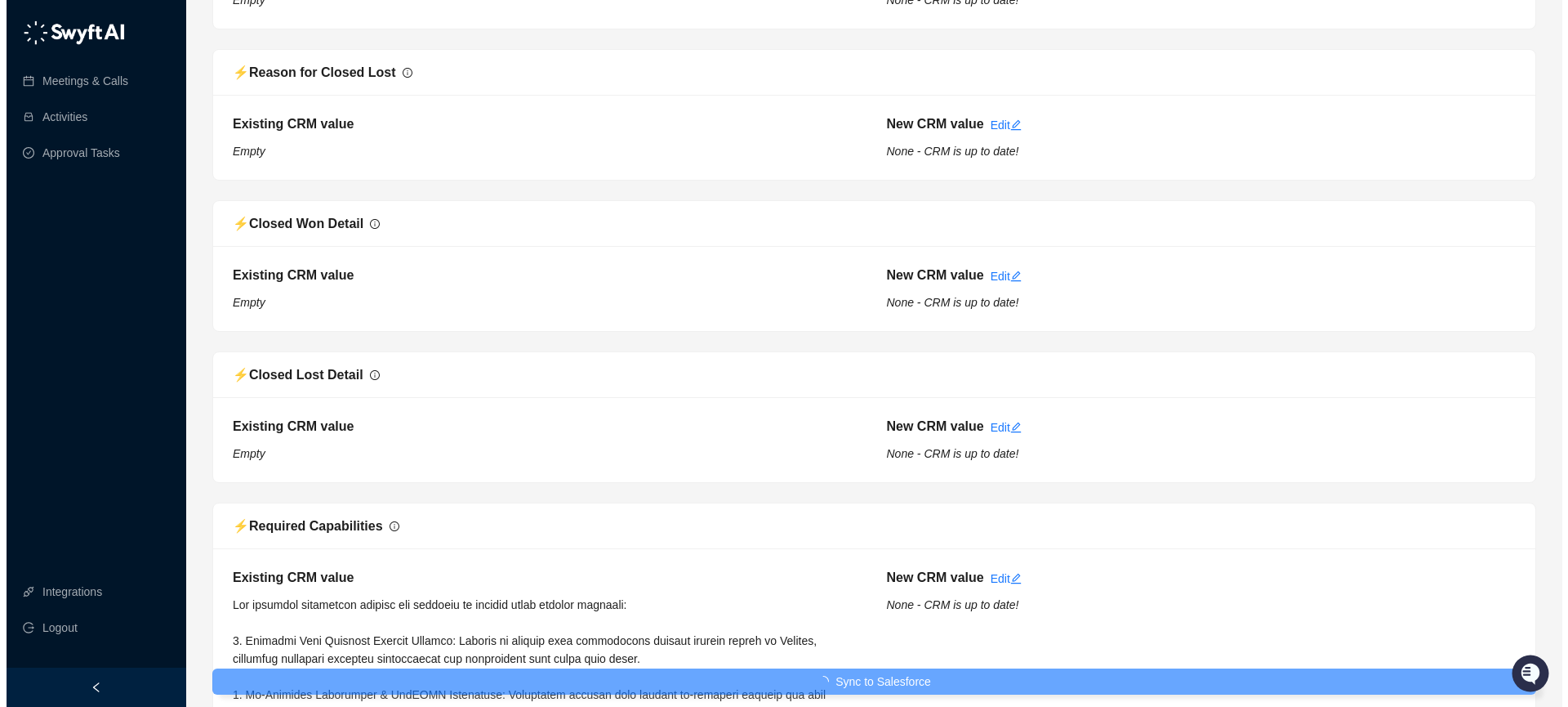
scroll to position [564, 0]
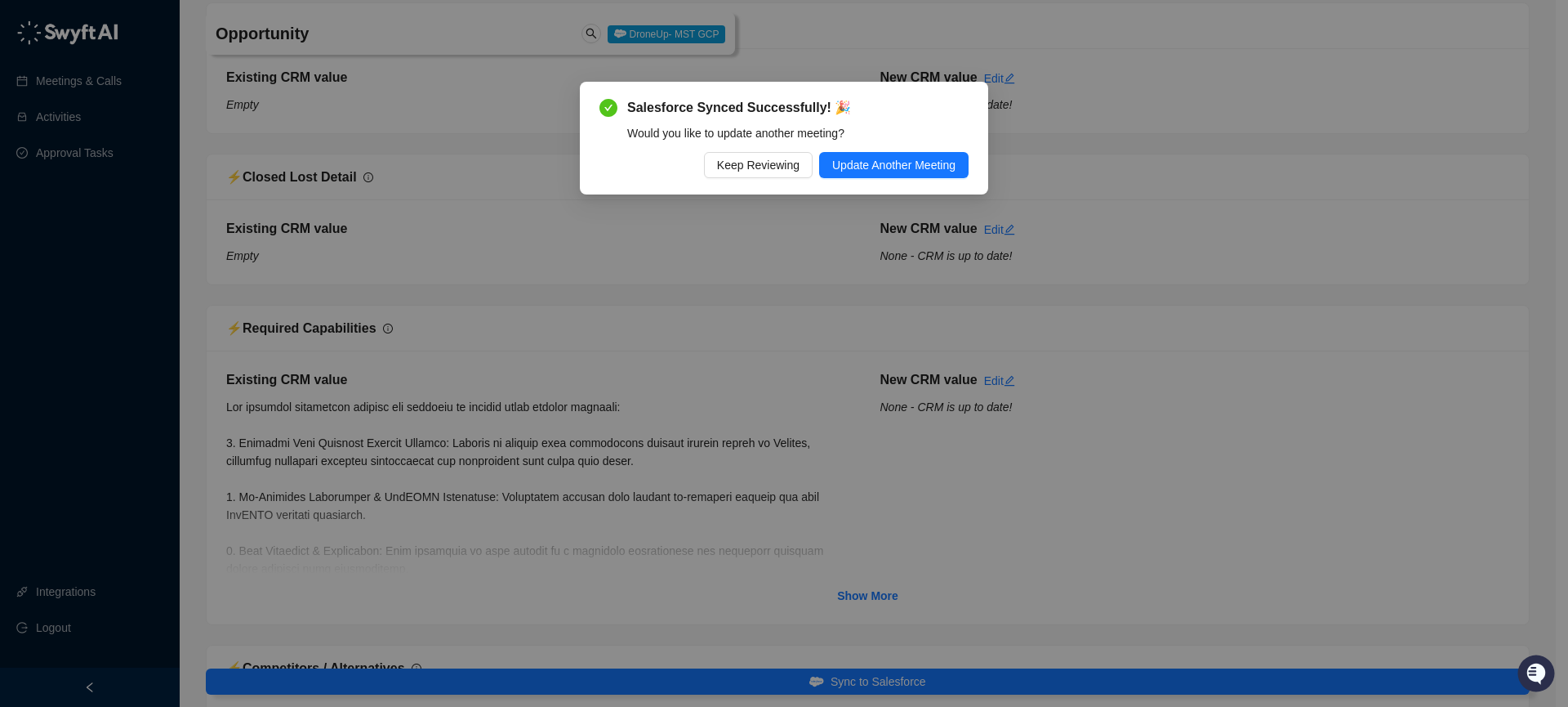
click at [806, 165] on div "Keep Reviewing Update Another Meeting" at bounding box center [784, 164] width 369 height 26
click at [832, 169] on span "Update Another Meeting" at bounding box center [894, 165] width 124 height 18
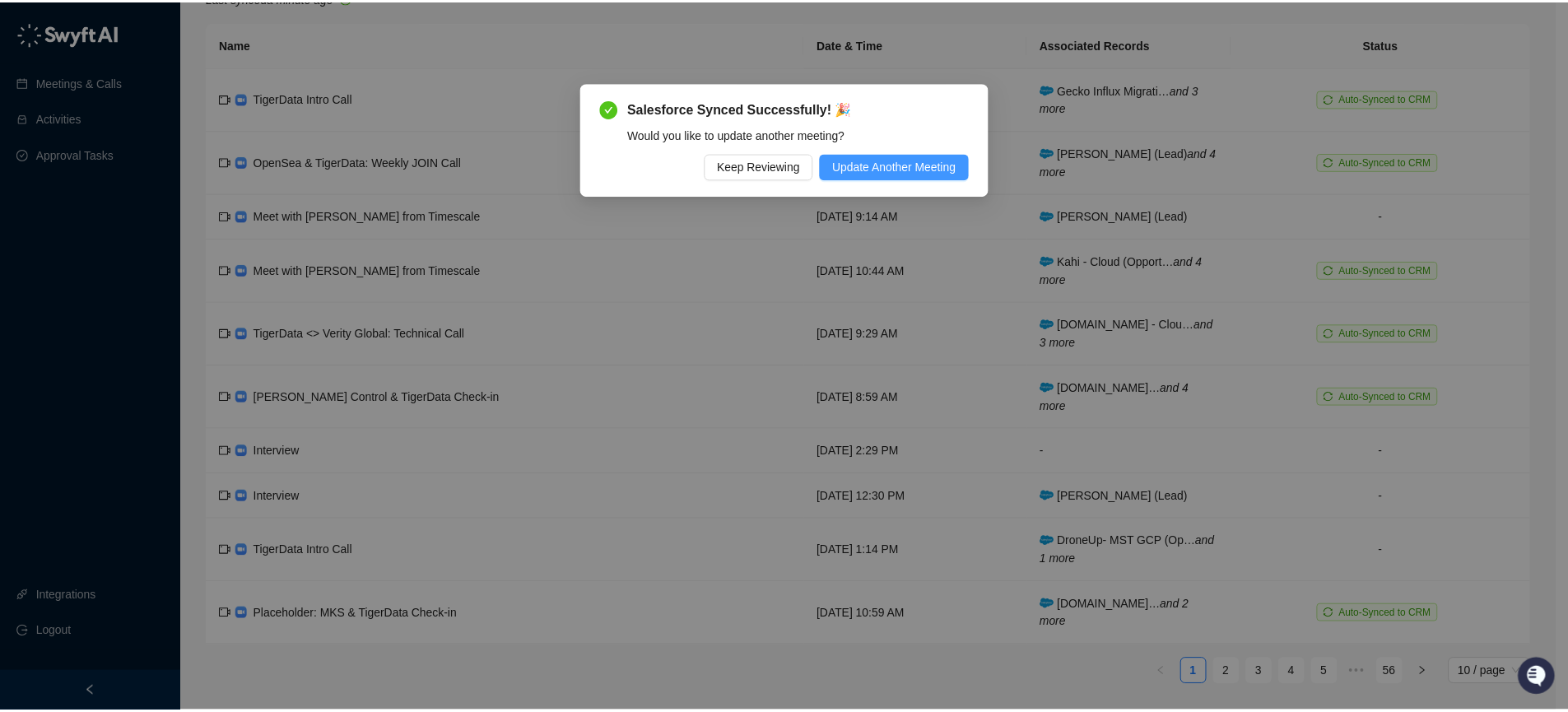
scroll to position [61, 0]
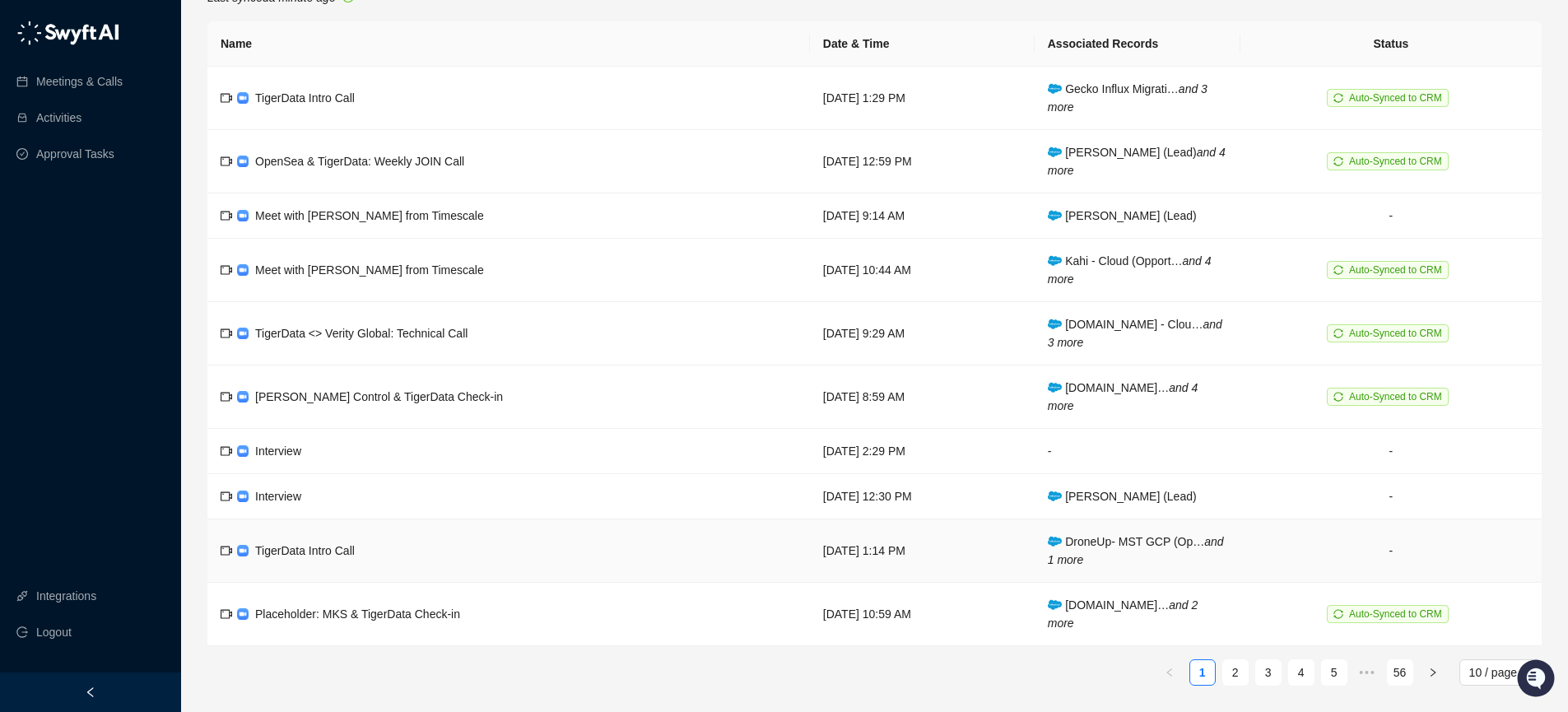
click at [330, 562] on td "TigerData Intro Call" at bounding box center [508, 551] width 602 height 63
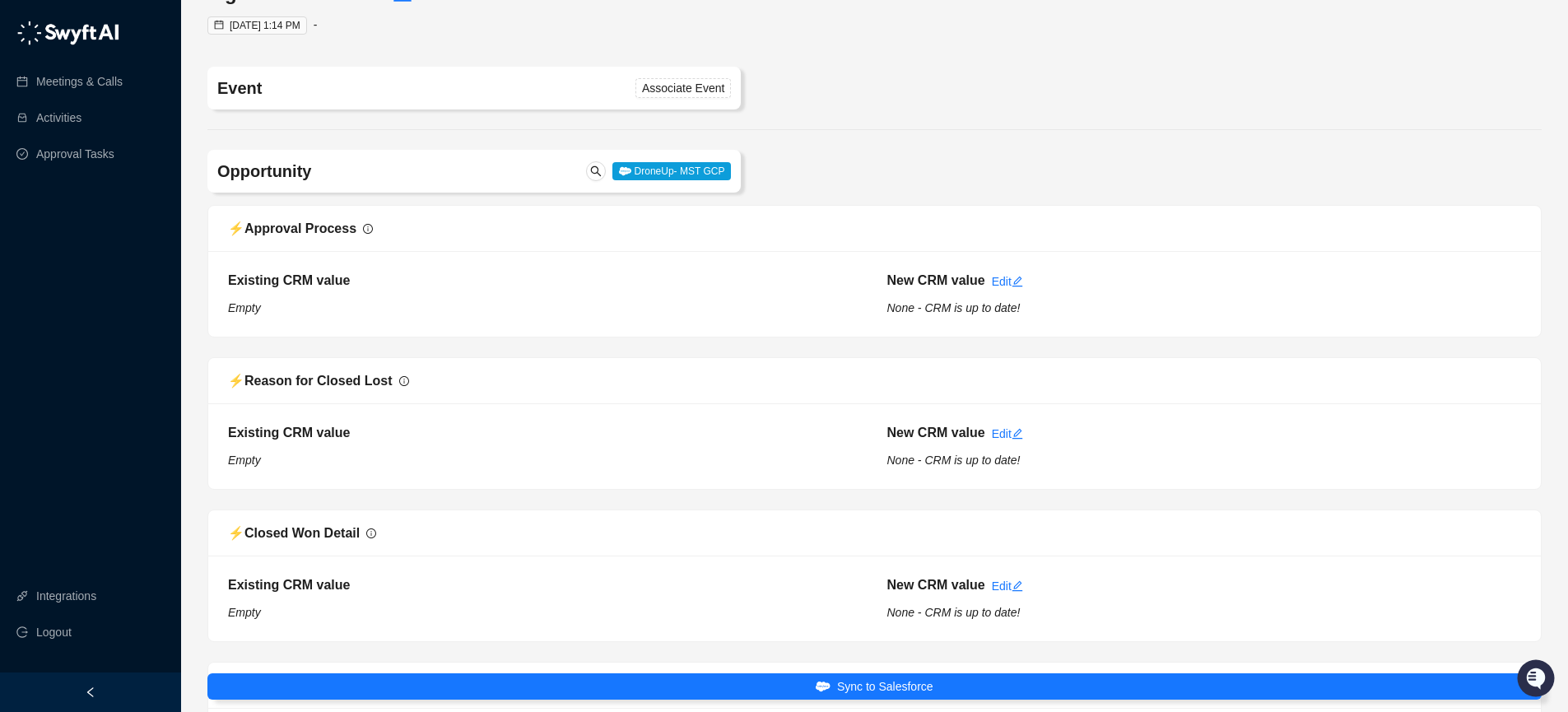
type input "**********"
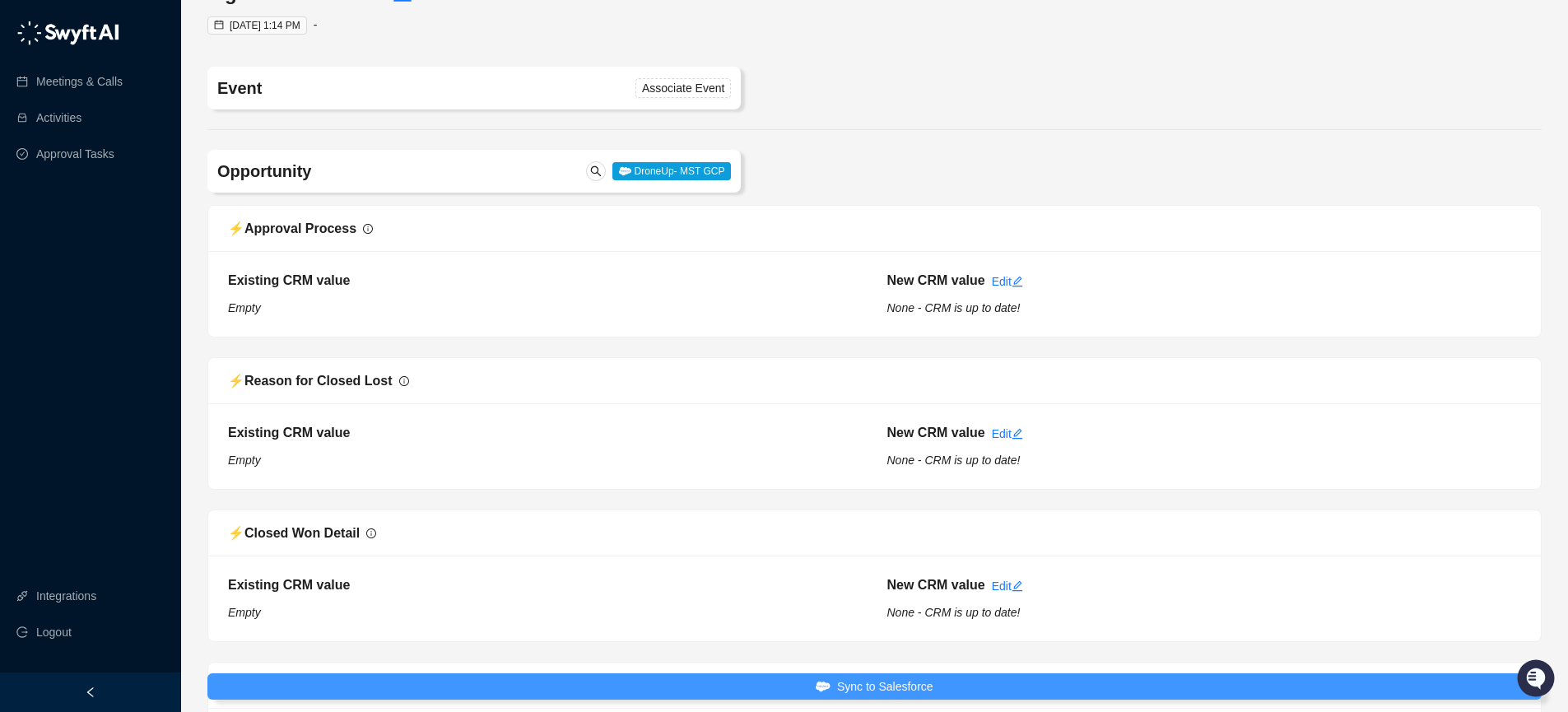
click at [934, 686] on button "Sync to Salesforce" at bounding box center [874, 686] width 1334 height 26
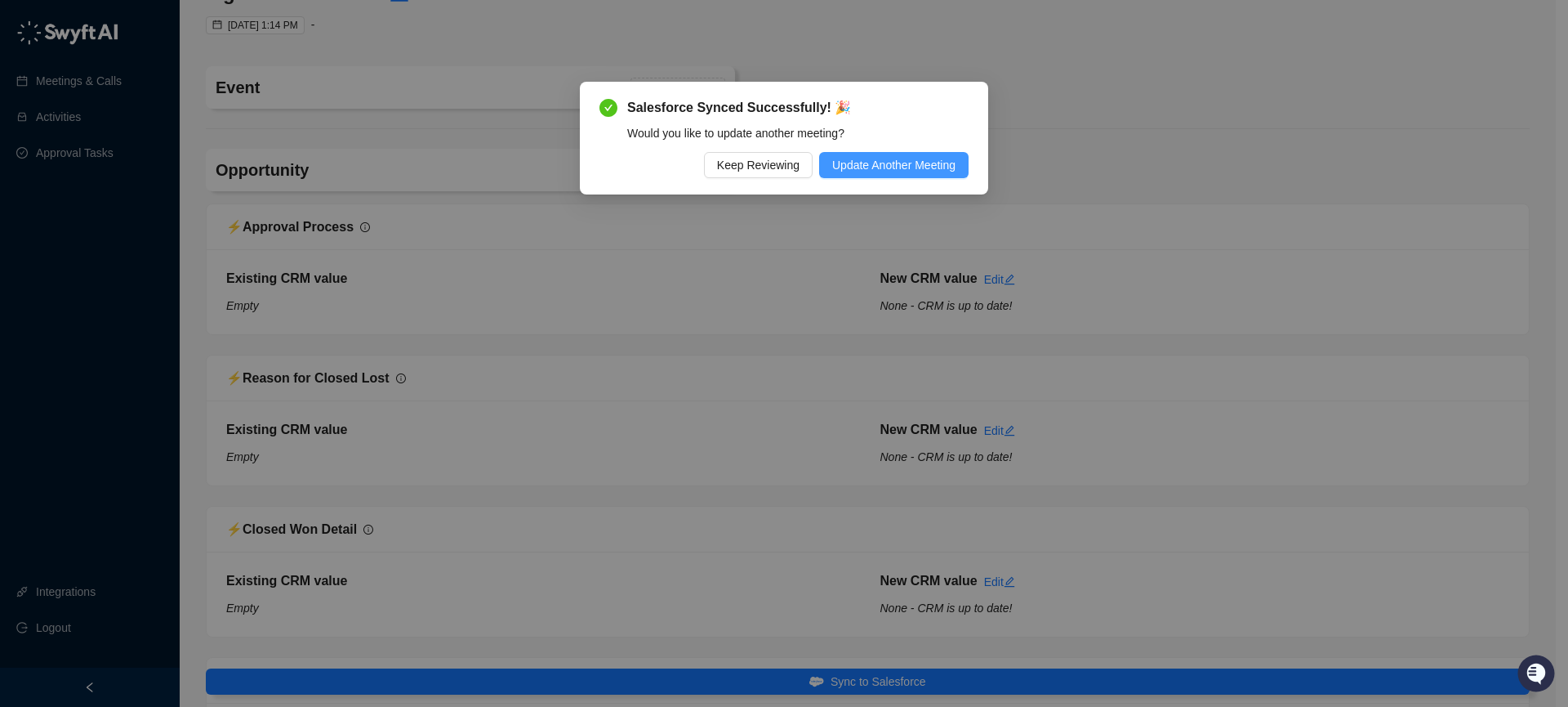
click at [930, 159] on span "Update Another Meeting" at bounding box center [894, 165] width 124 height 18
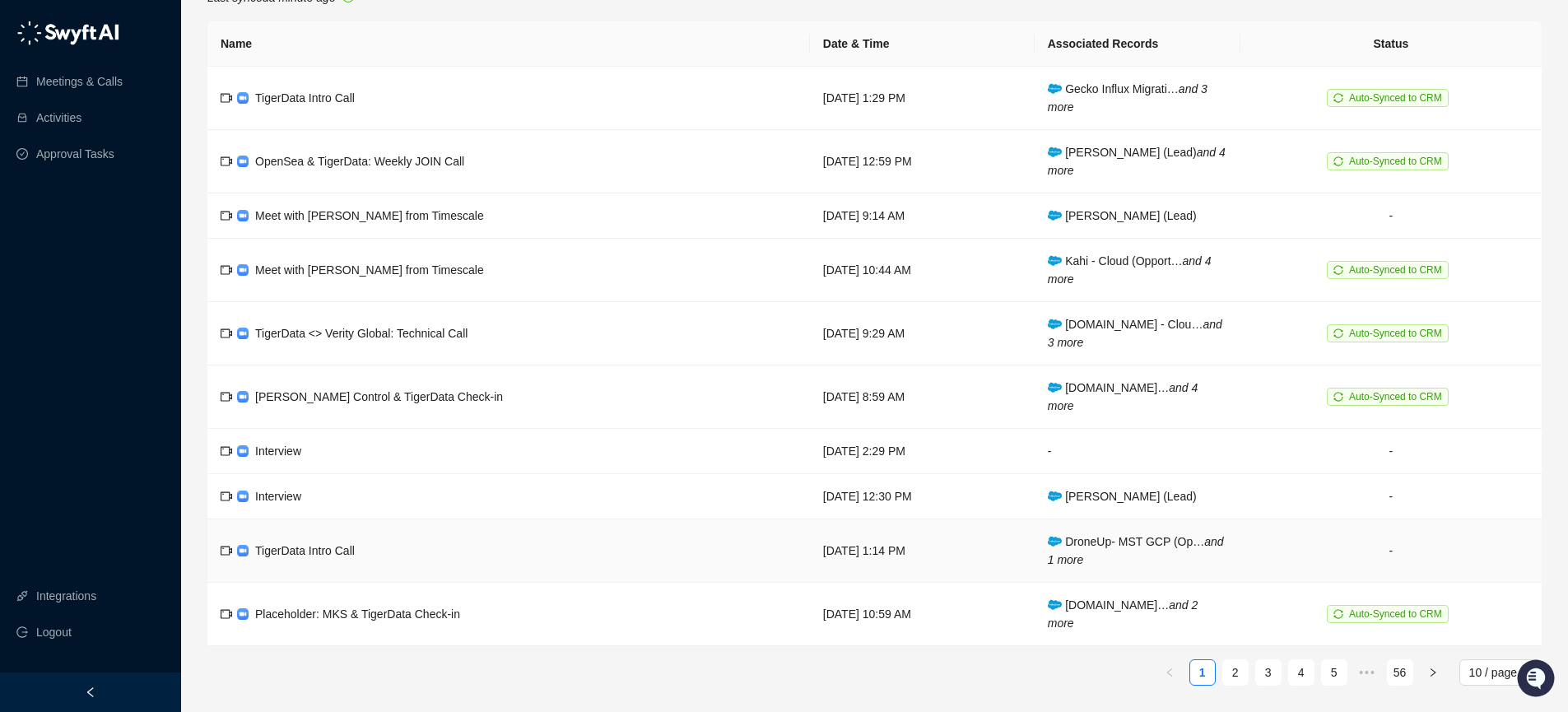
click at [267, 551] on span "TigerData Intro Call" at bounding box center [305, 551] width 99 height 14
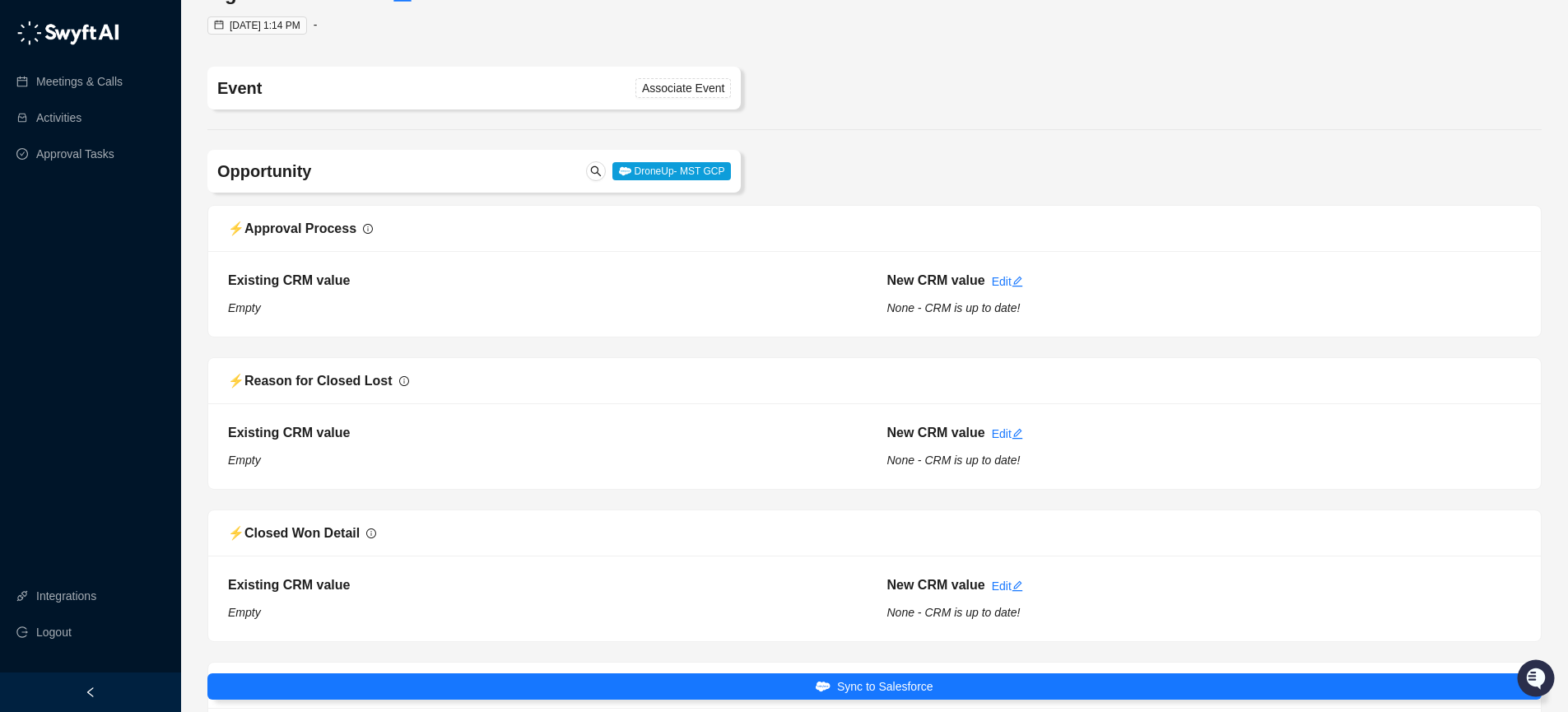
type input "**********"
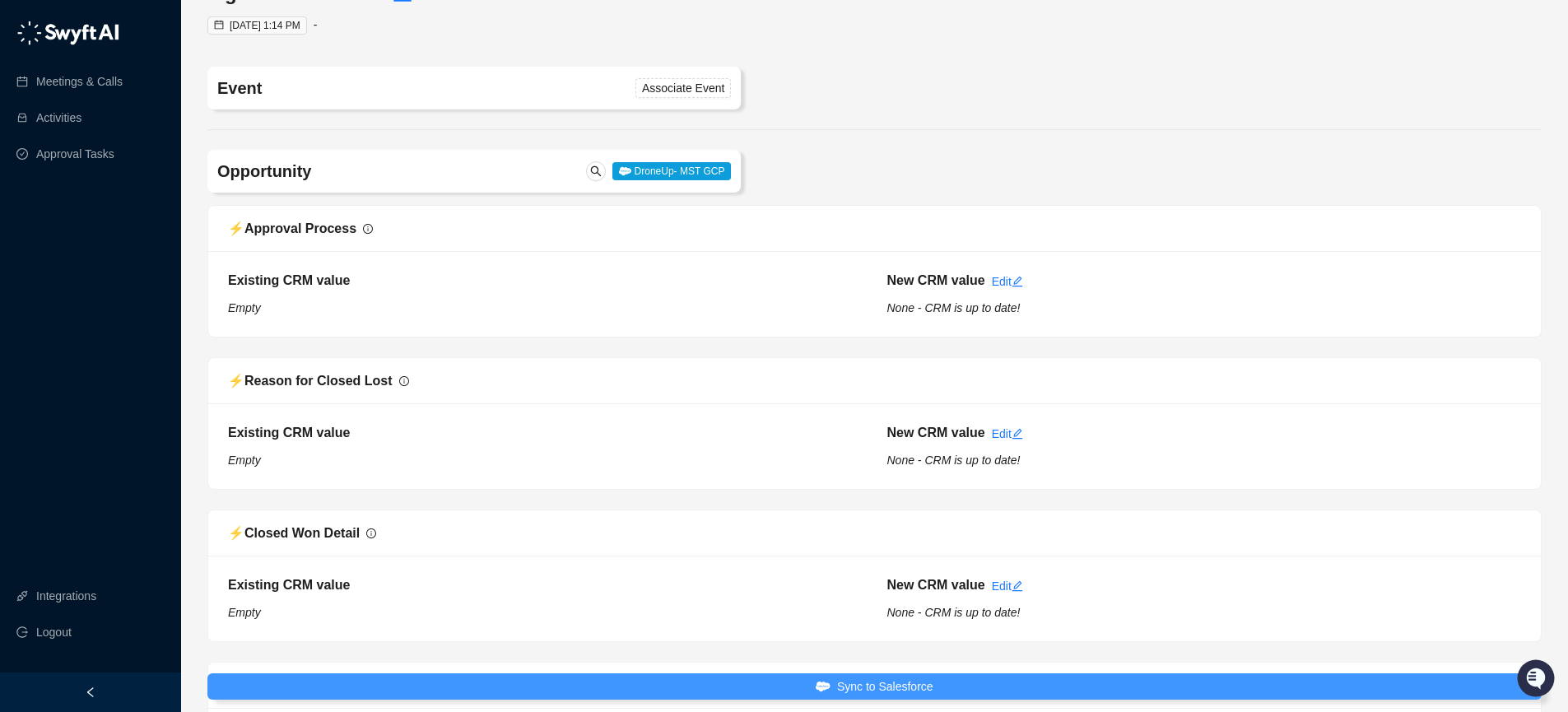
click at [841, 686] on span "Sync to Salesforce" at bounding box center [885, 686] width 96 height 18
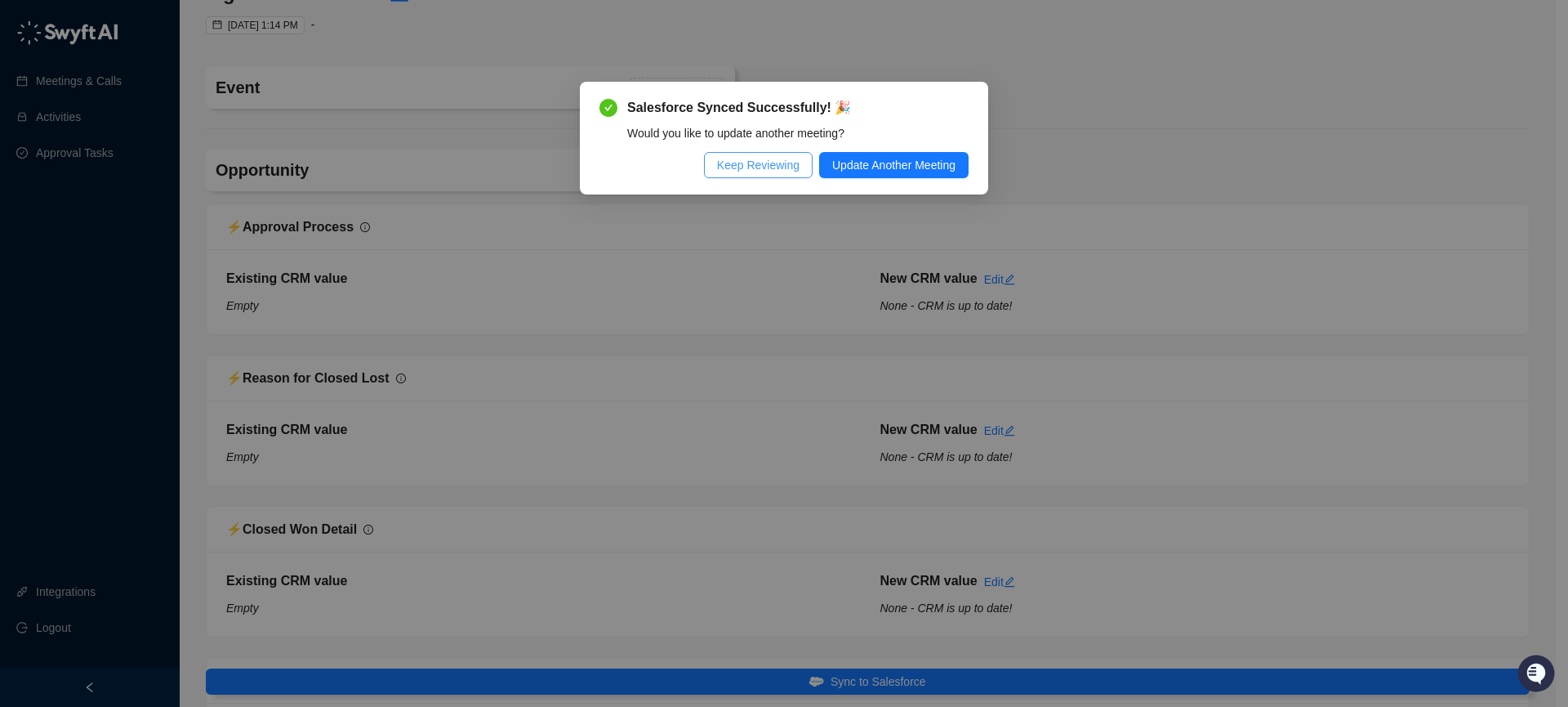
click at [798, 161] on button "Keep Reviewing" at bounding box center [758, 164] width 109 height 26
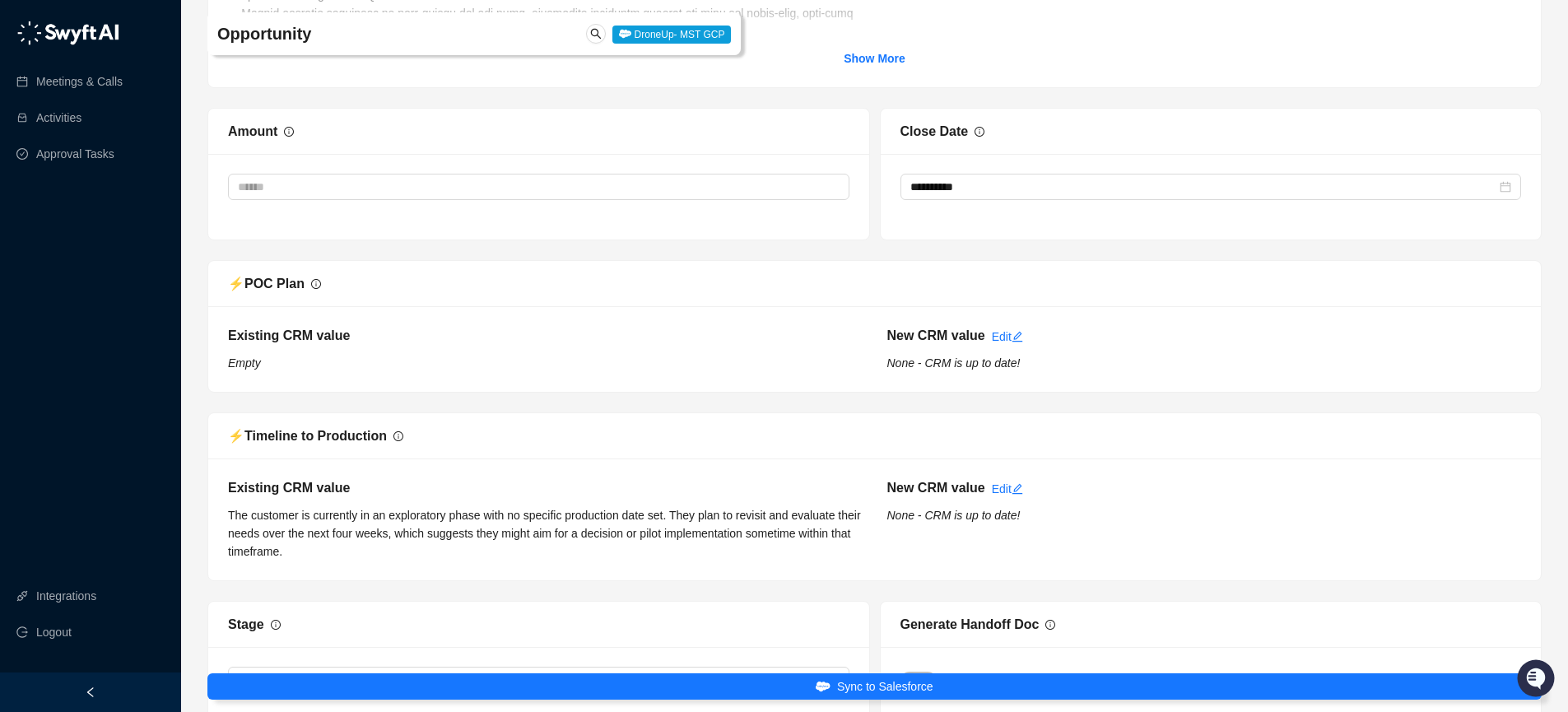
scroll to position [4312, 0]
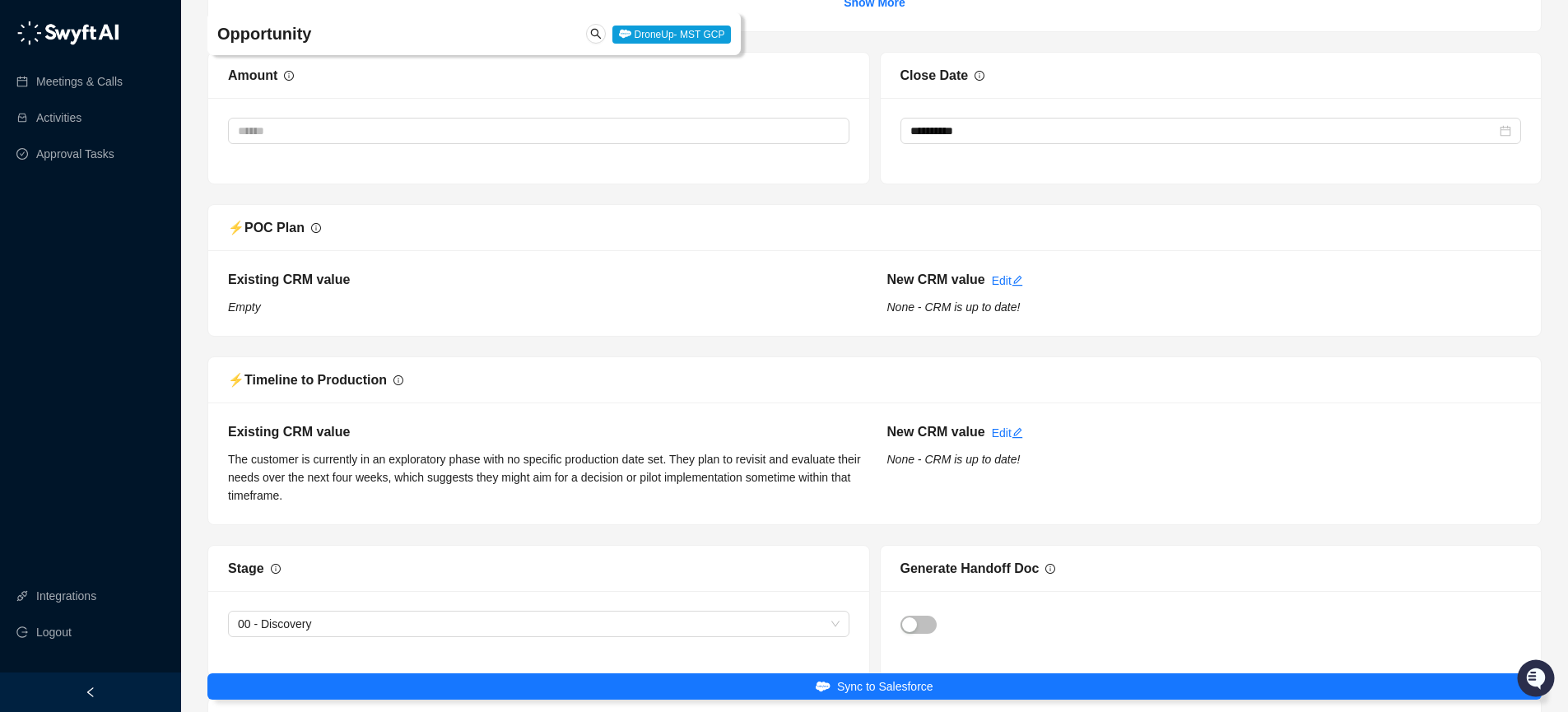
click at [409, 512] on div "Existing CRM value The customer is currently in an exploratory phase with no sp…" at bounding box center [874, 463] width 1332 height 122
drag, startPoint x: 381, startPoint y: 461, endPoint x: 669, endPoint y: 463, distance: 288.0
click at [669, 463] on span "The customer is currently in an exploratory phase with no specific production d…" at bounding box center [545, 477] width 636 height 50
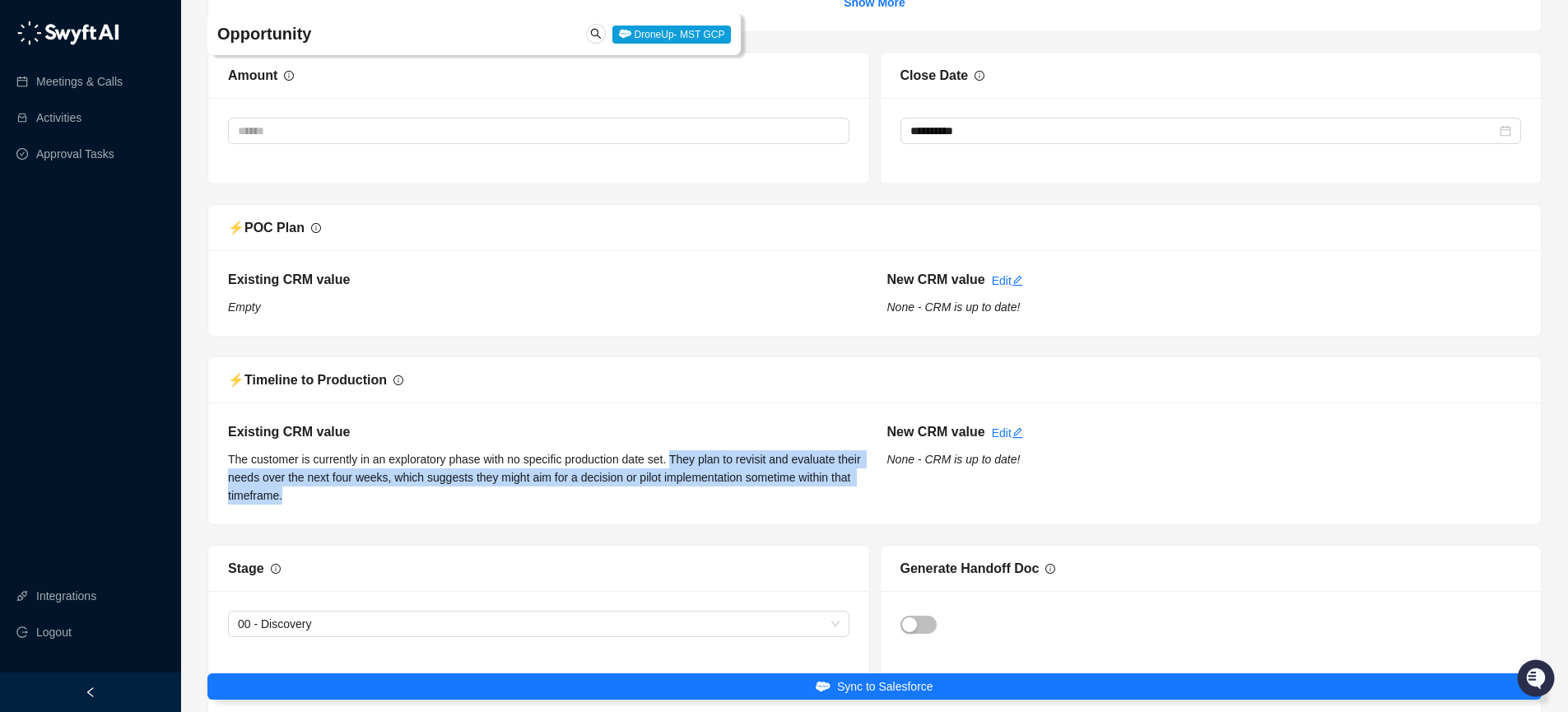
drag, startPoint x: 691, startPoint y: 462, endPoint x: 546, endPoint y: 500, distance: 149.9
click at [546, 500] on div "Existing CRM value The customer is currently in an exploratory phase with no sp…" at bounding box center [546, 463] width 660 height 83
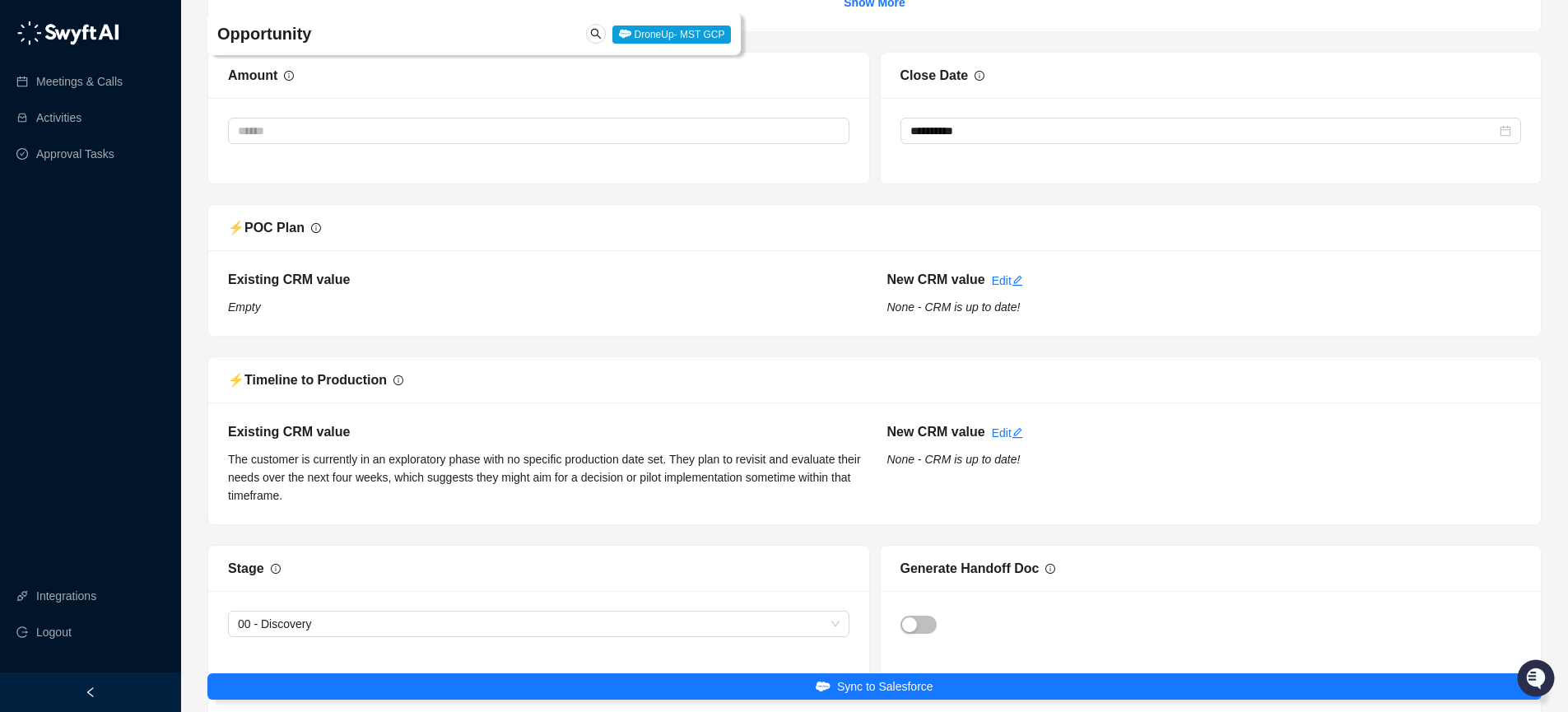
click at [543, 499] on div "Existing CRM value The customer is currently in an exploratory phase with no sp…" at bounding box center [546, 463] width 660 height 83
click at [430, 478] on span "The customer is currently in an exploratory phase with no specific production d…" at bounding box center [545, 477] width 636 height 50
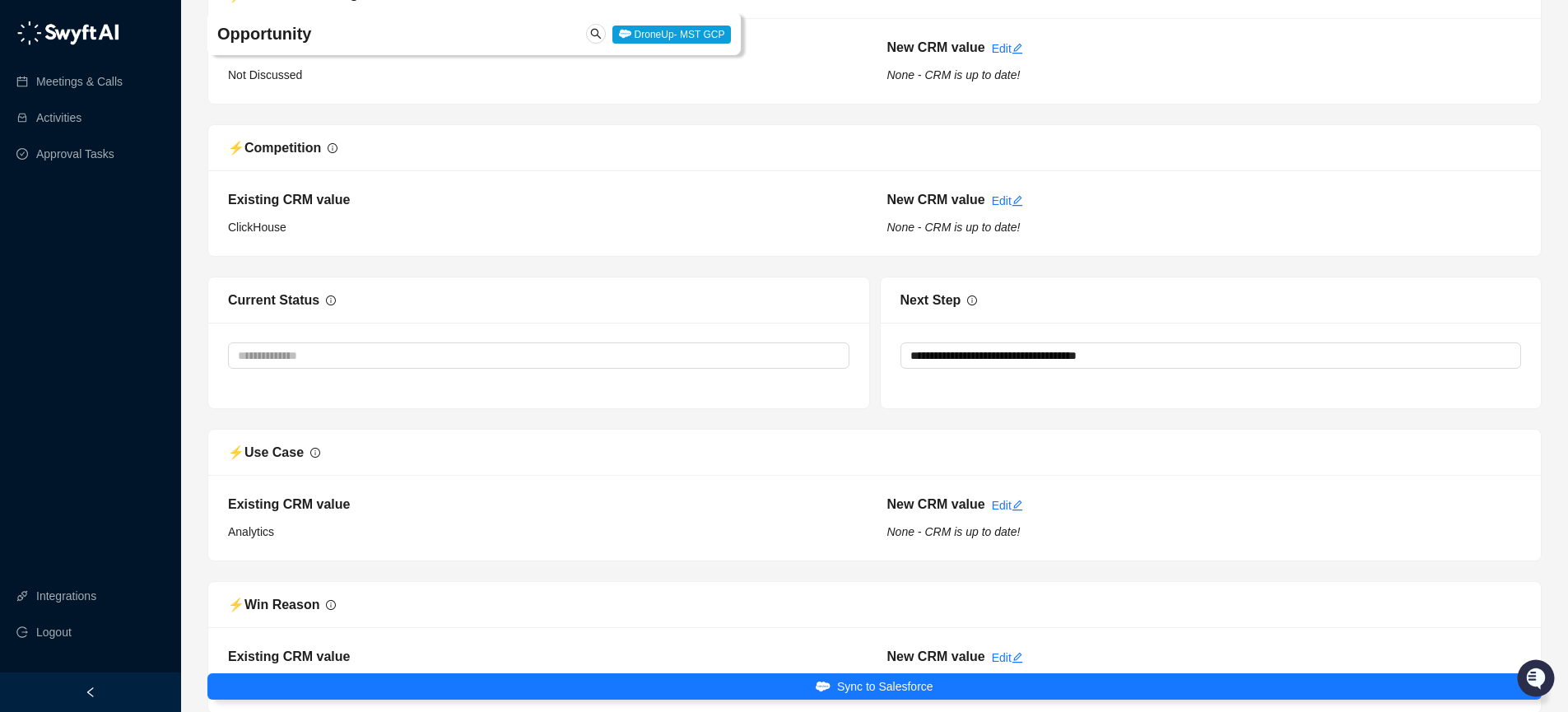
scroll to position [0, 0]
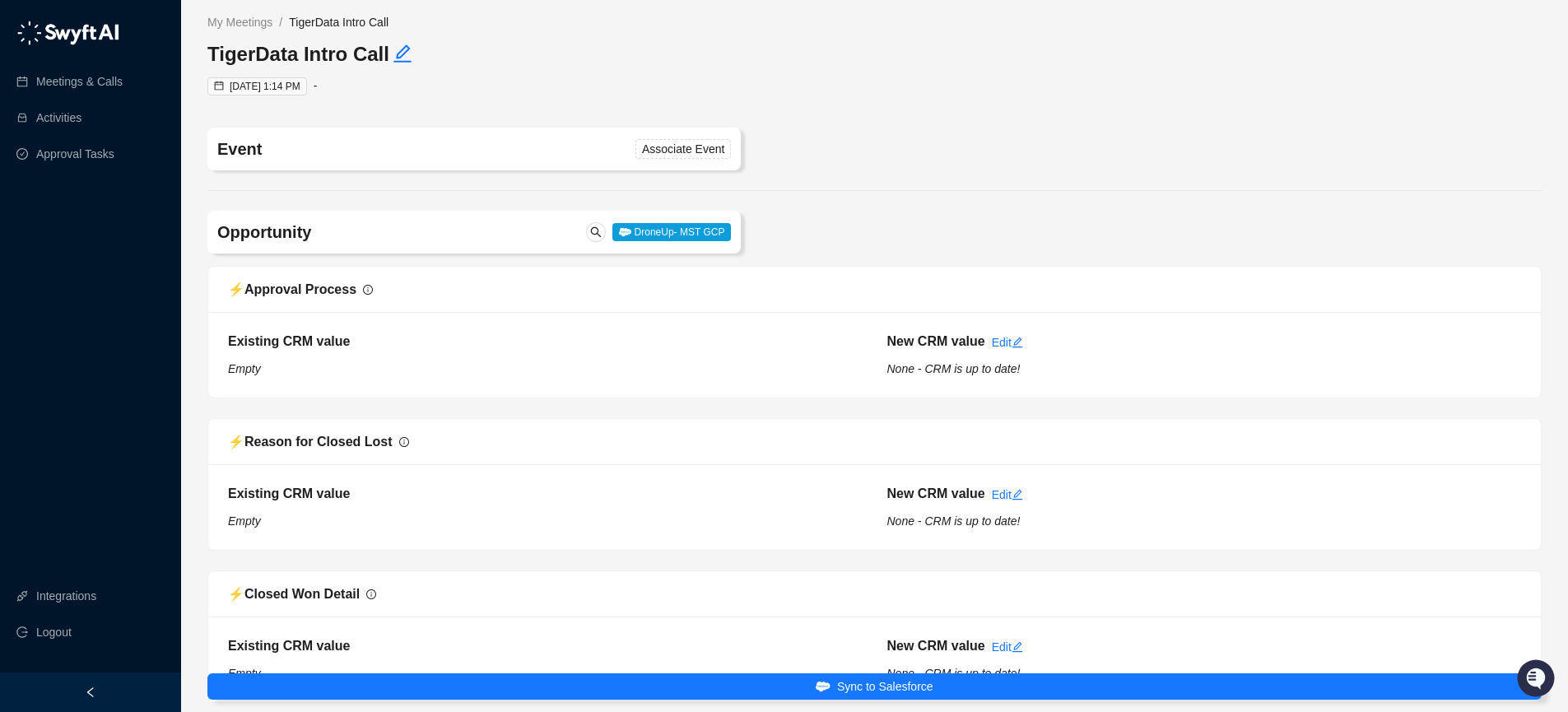
type textarea "**********"
